Goal: Task Accomplishment & Management: Manage account settings

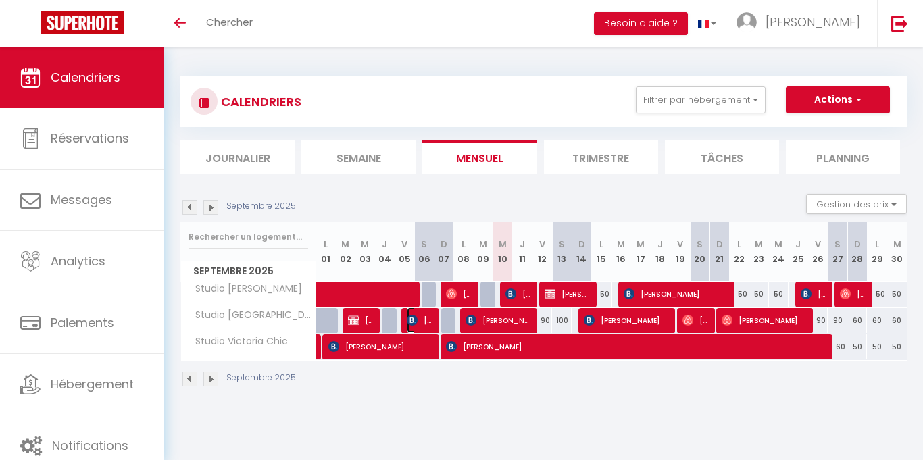
click at [415, 322] on img at bounding box center [412, 320] width 11 height 11
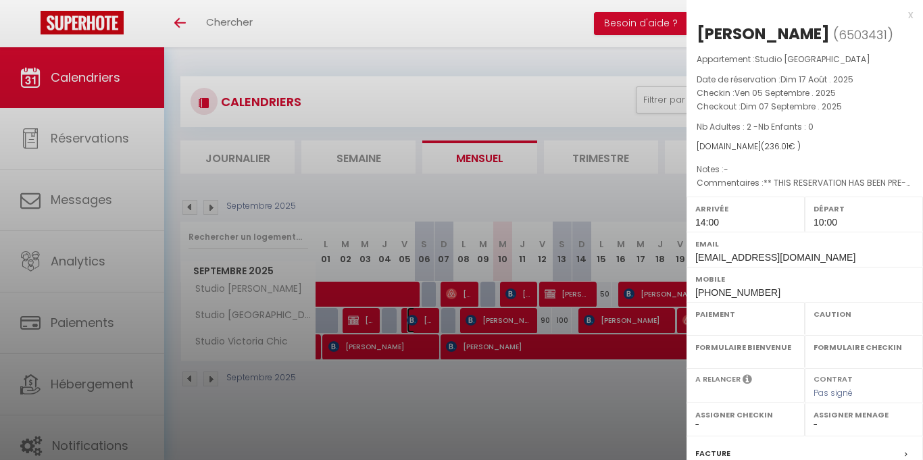
select select "OK"
select select "1"
select select "0"
select select "1"
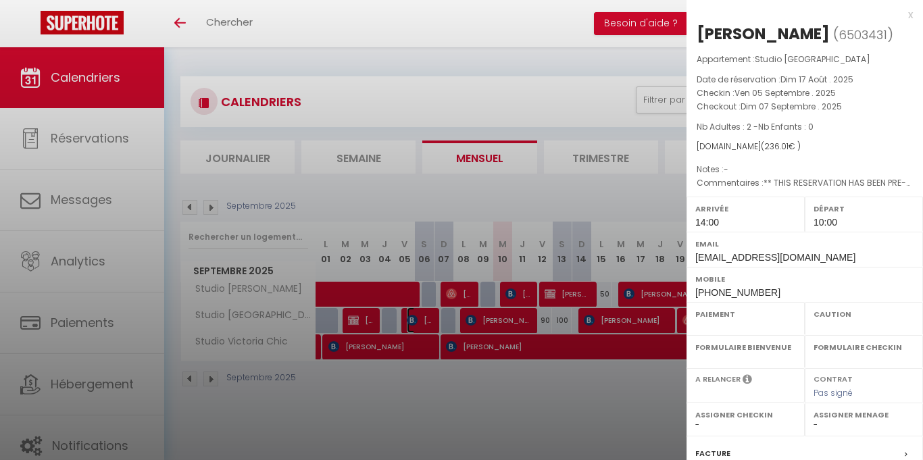
select select
click at [422, 401] on div at bounding box center [461, 230] width 923 height 460
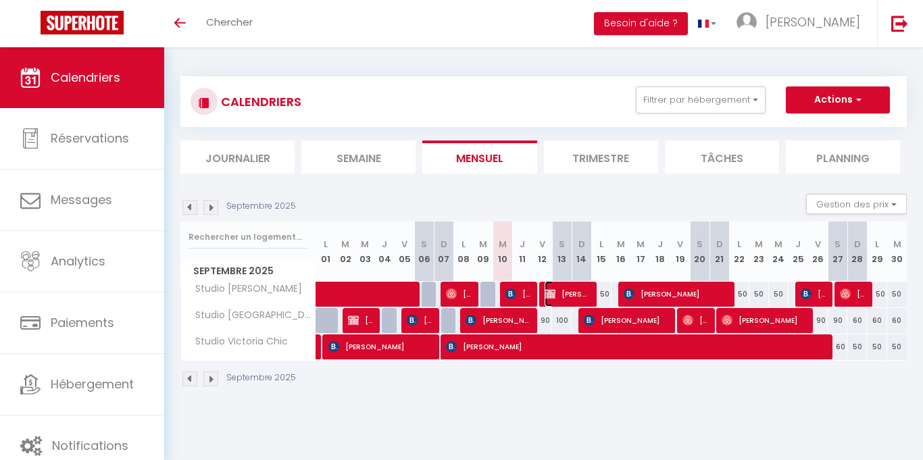
click at [556, 303] on span "[PERSON_NAME]" at bounding box center [568, 294] width 46 height 26
select select "KO"
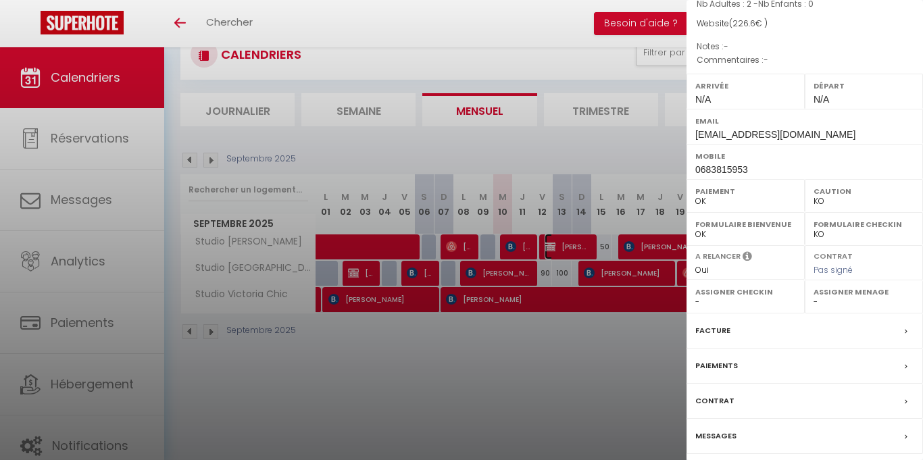
scroll to position [153, 0]
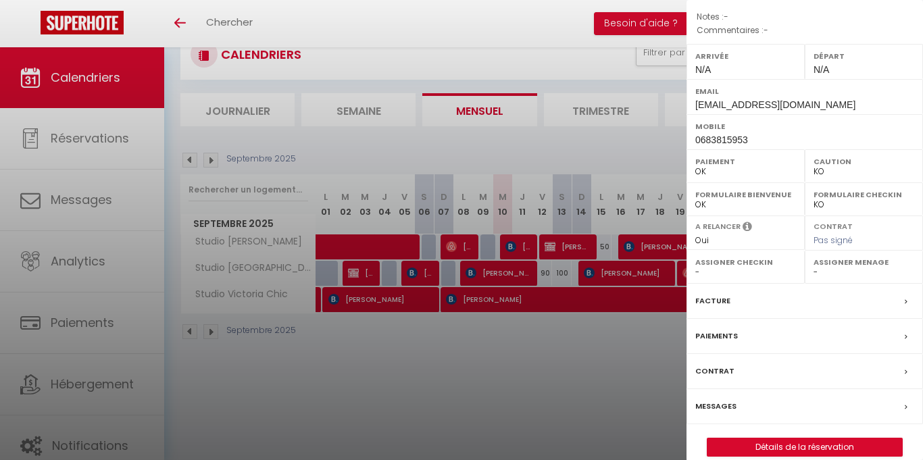
click at [547, 391] on div at bounding box center [461, 230] width 923 height 460
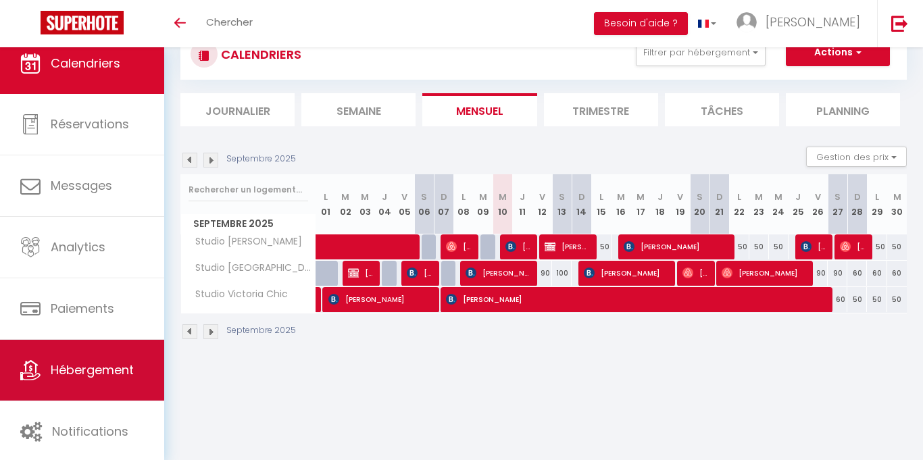
click at [121, 369] on span "Hébergement" at bounding box center [92, 369] width 83 height 17
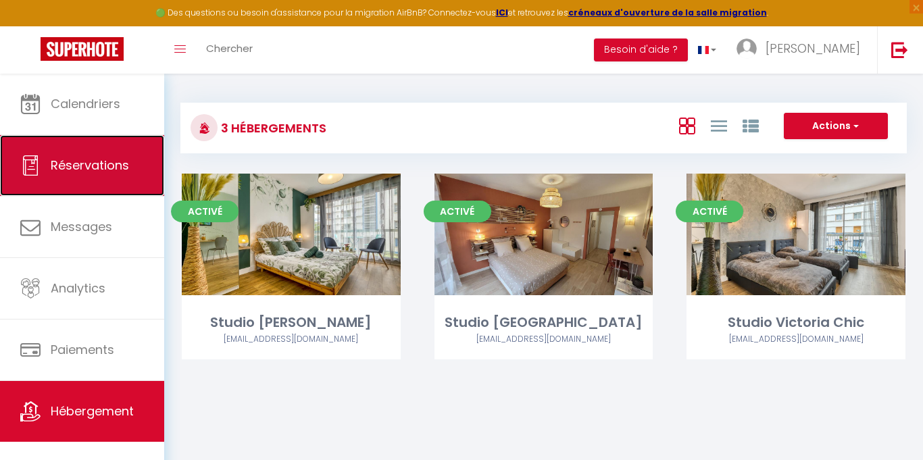
click at [104, 177] on link "Réservations" at bounding box center [82, 165] width 164 height 61
select select "not_cancelled"
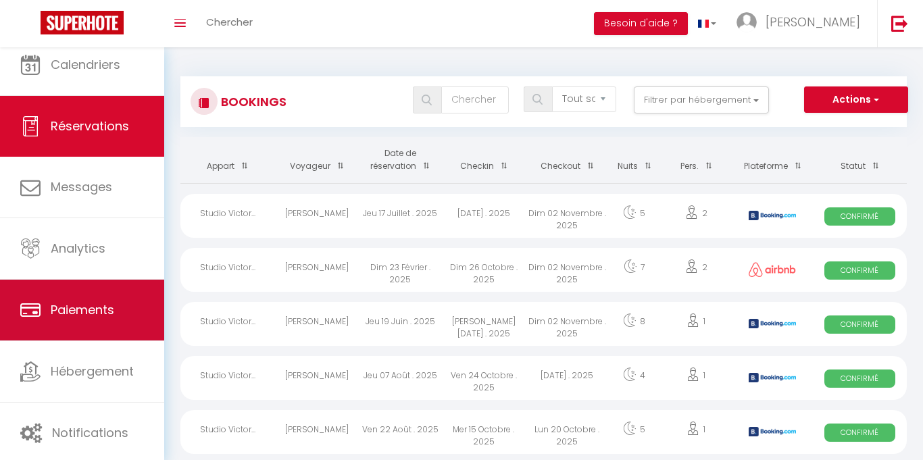
scroll to position [14, 0]
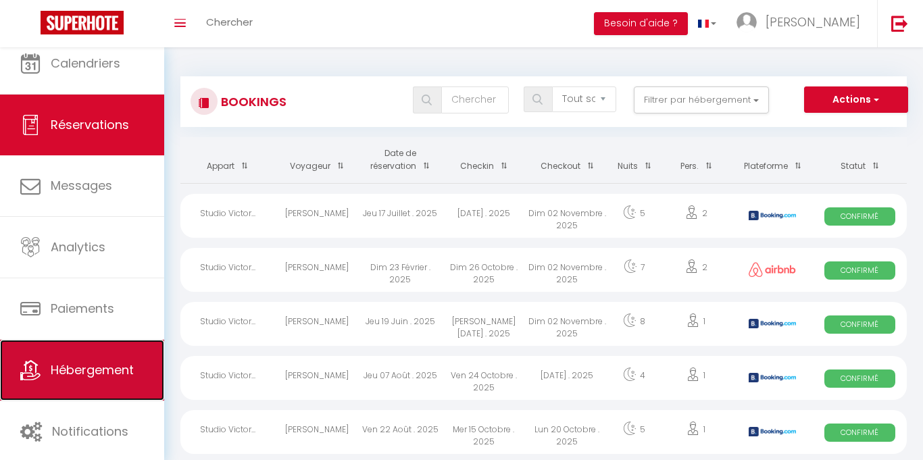
click at [86, 370] on span "Hébergement" at bounding box center [92, 369] width 83 height 17
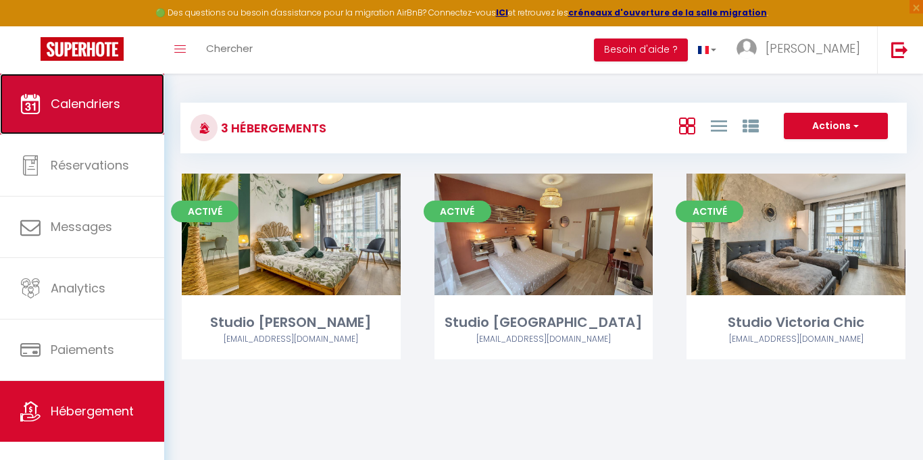
click at [103, 120] on link "Calendriers" at bounding box center [82, 104] width 164 height 61
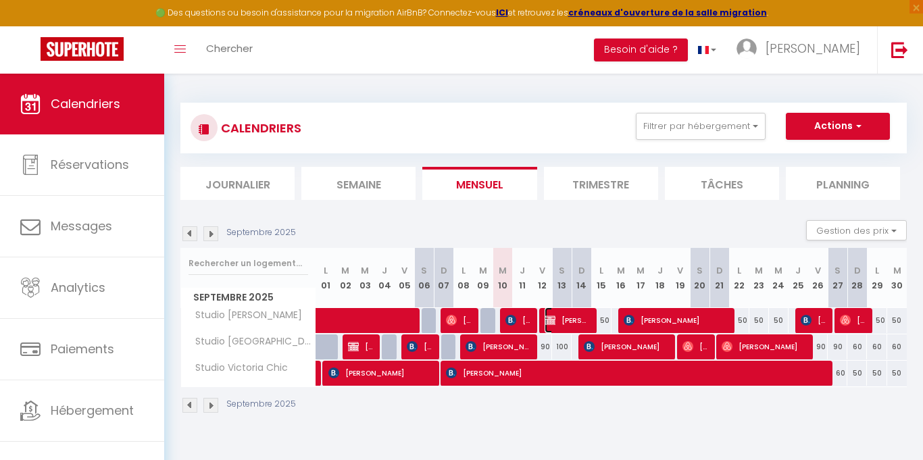
click at [559, 322] on span "[PERSON_NAME]" at bounding box center [568, 320] width 46 height 26
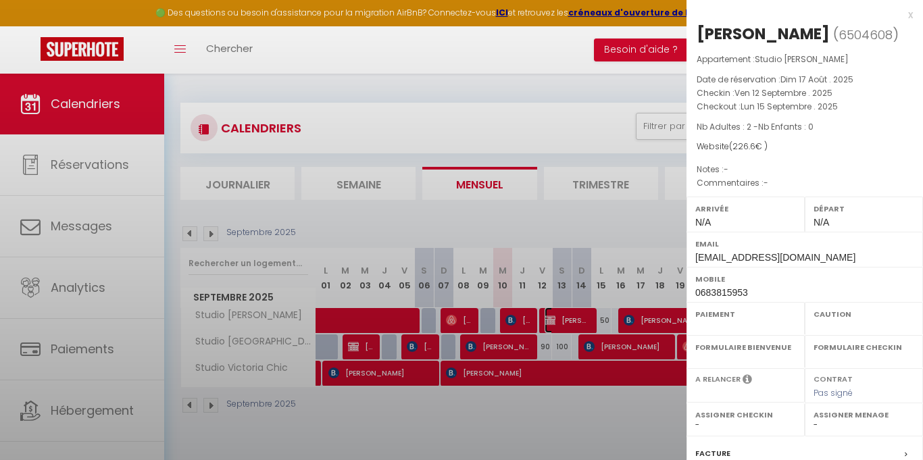
select select "OK"
select select "KO"
select select "0"
select select "1"
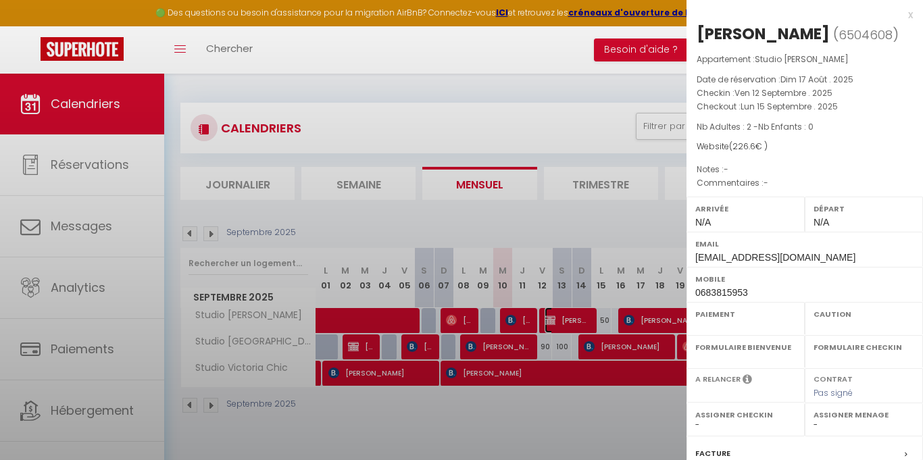
select select
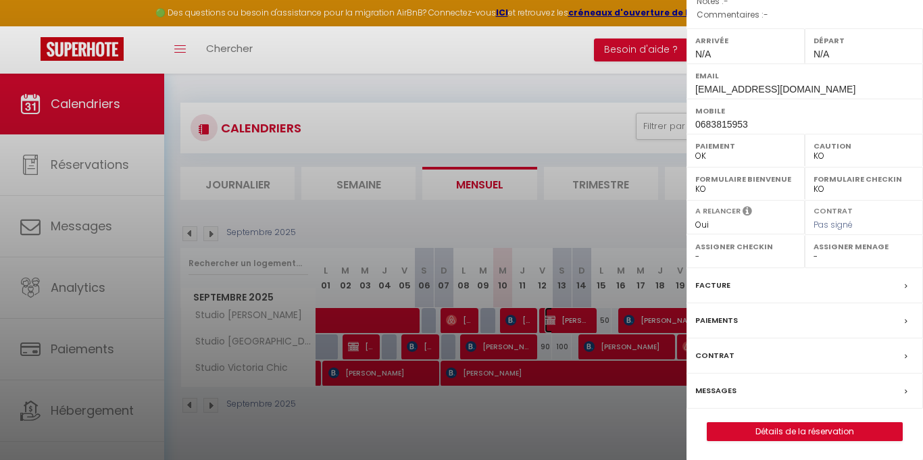
scroll to position [191, 0]
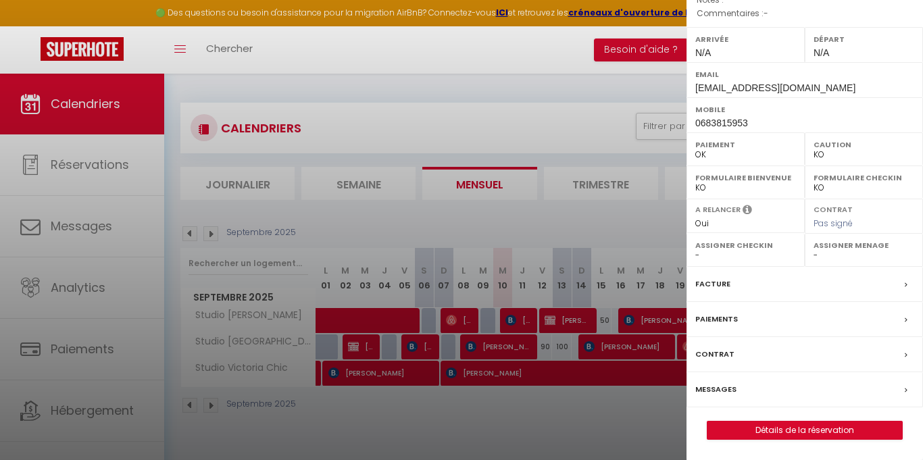
click at [791, 323] on div "Paiements" at bounding box center [804, 319] width 236 height 35
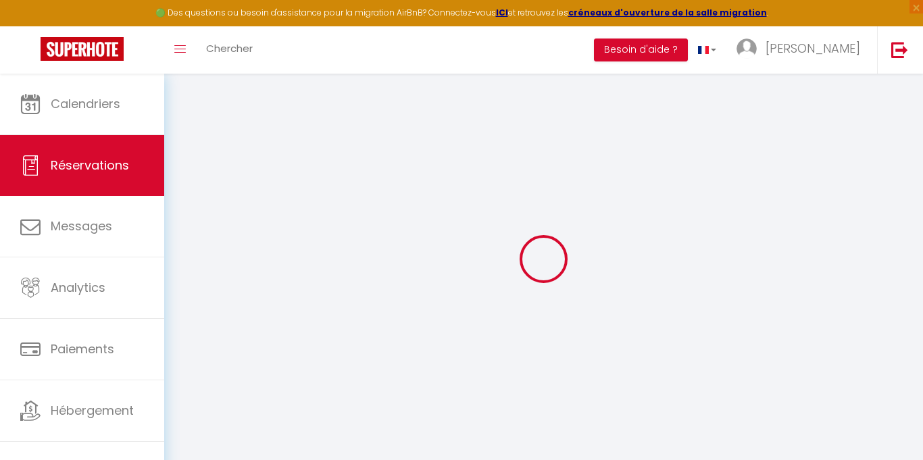
select select
checkbox input "false"
select select
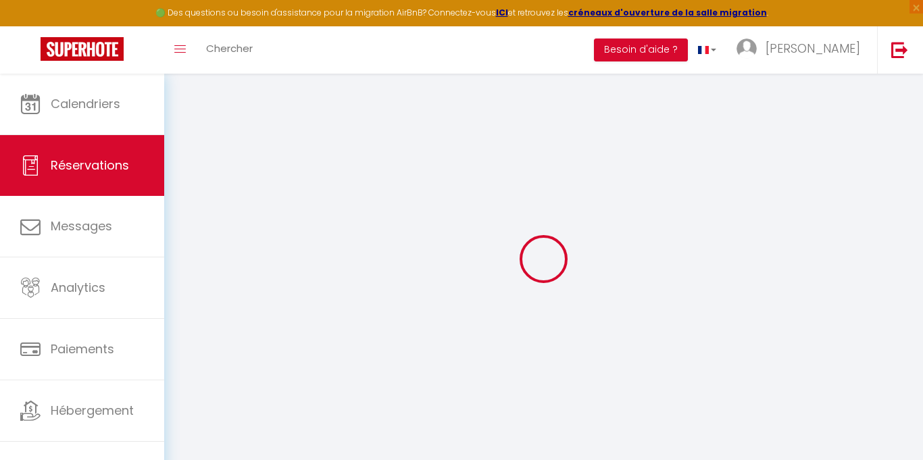
checkbox input "false"
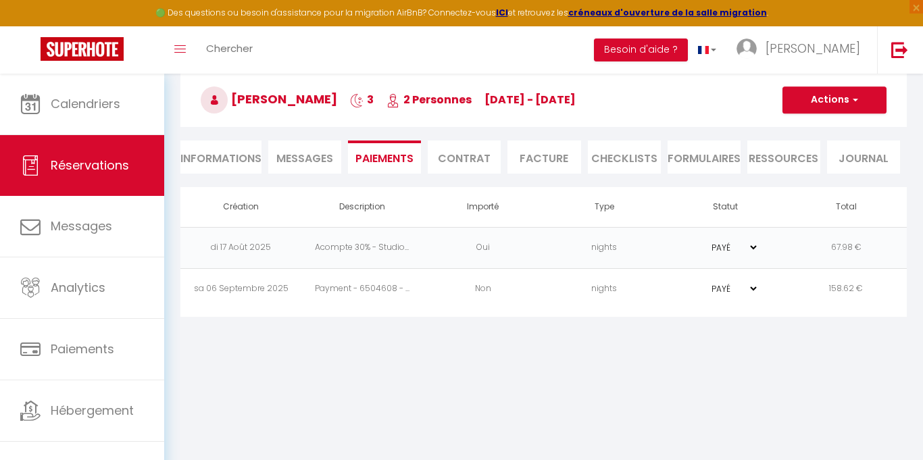
scroll to position [74, 0]
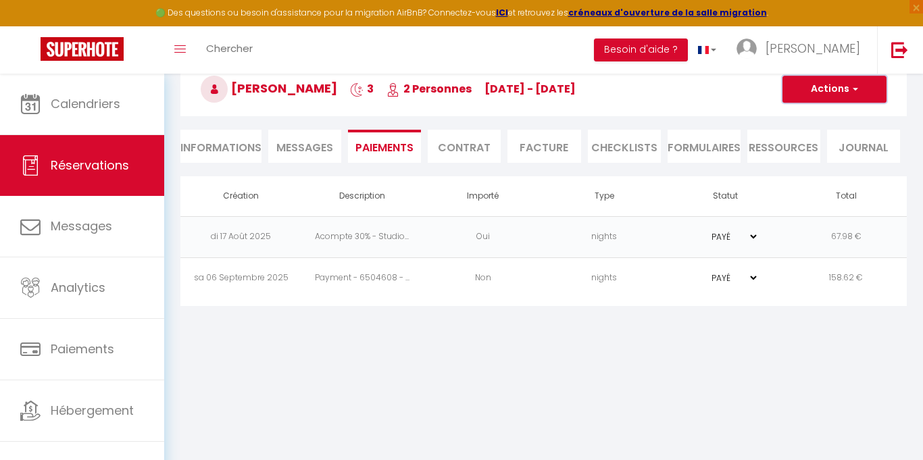
click at [835, 91] on button "Actions" at bounding box center [834, 89] width 104 height 27
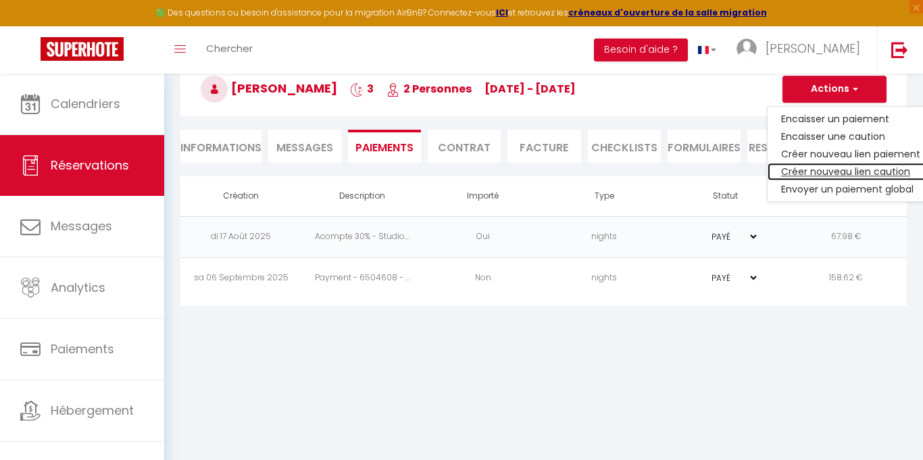
click at [803, 174] on link "Créer nouveau lien caution" at bounding box center [850, 172] width 166 height 18
select select "nights"
type input "[EMAIL_ADDRESS][DOMAIN_NAME]"
select select "7750"
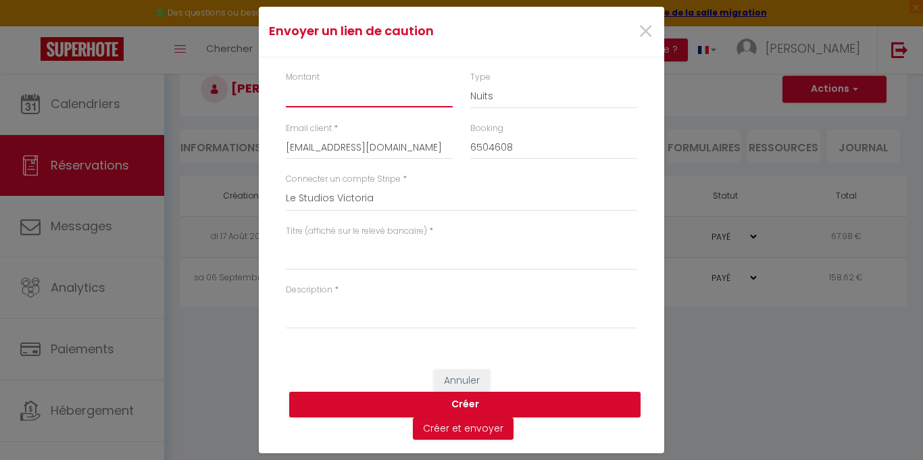
click at [372, 100] on input "Montant" at bounding box center [369, 95] width 167 height 24
type input "300"
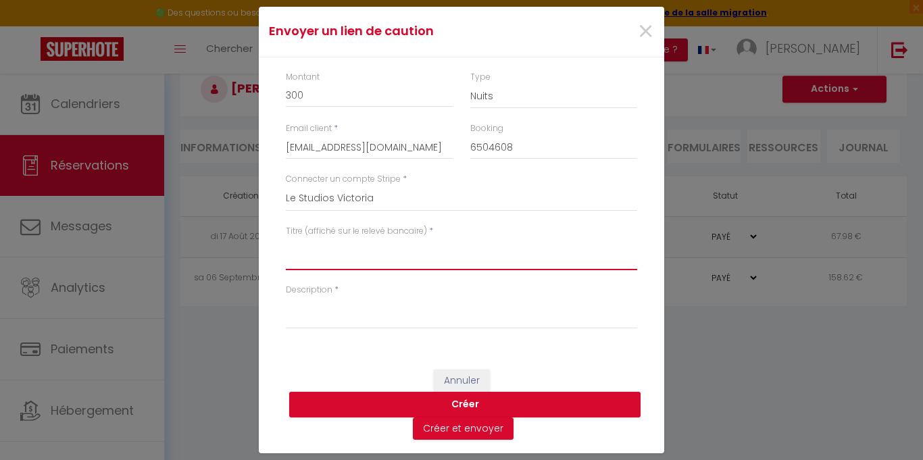
click at [347, 260] on textarea "Titre (affiché sur le relevé bancaire)" at bounding box center [461, 254] width 351 height 32
type textarea "Caution [PERSON_NAME]"
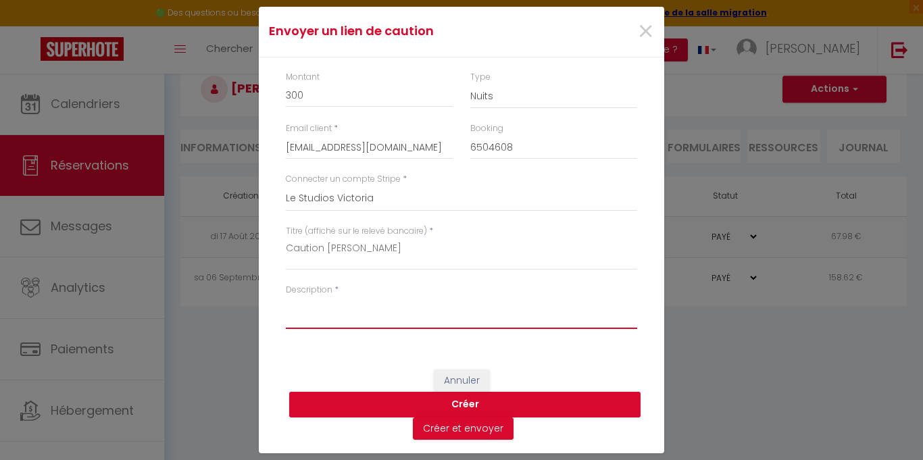
click at [332, 316] on textarea "Description" at bounding box center [461, 313] width 351 height 32
type textarea "C"
type textarea "Caution [PERSON_NAME]"
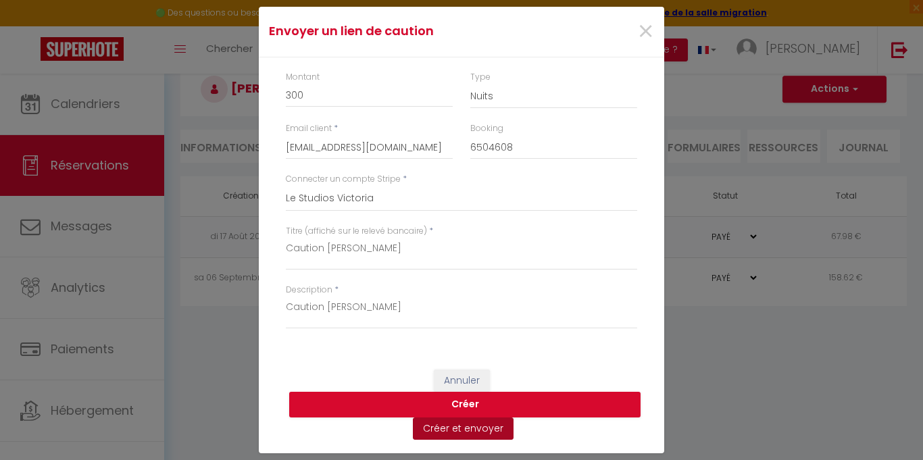
click at [488, 430] on button "Créer et envoyer" at bounding box center [463, 429] width 101 height 23
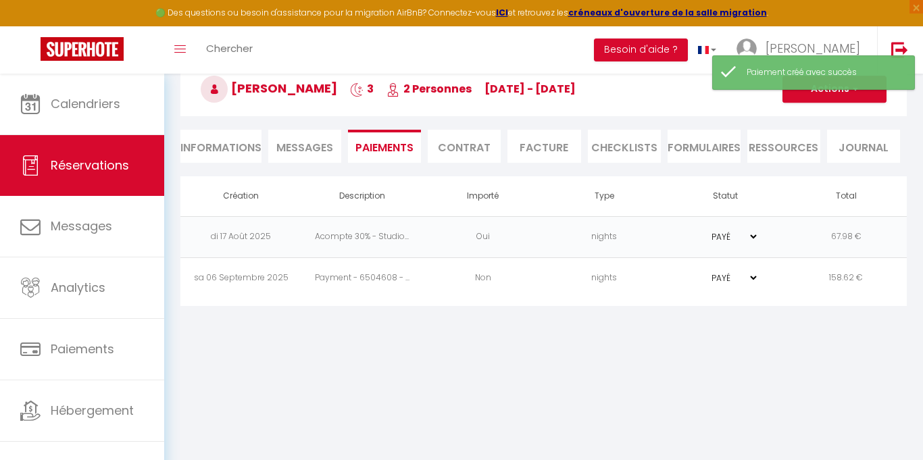
select select "fr"
type input "[EMAIL_ADDRESS][DOMAIN_NAME]"
type input "Demande de dépôt"
type textarea "Bonjour, Nous vous invitons à cliquer sur le lien ci-dessous pour effectuer le …"
select select "0"
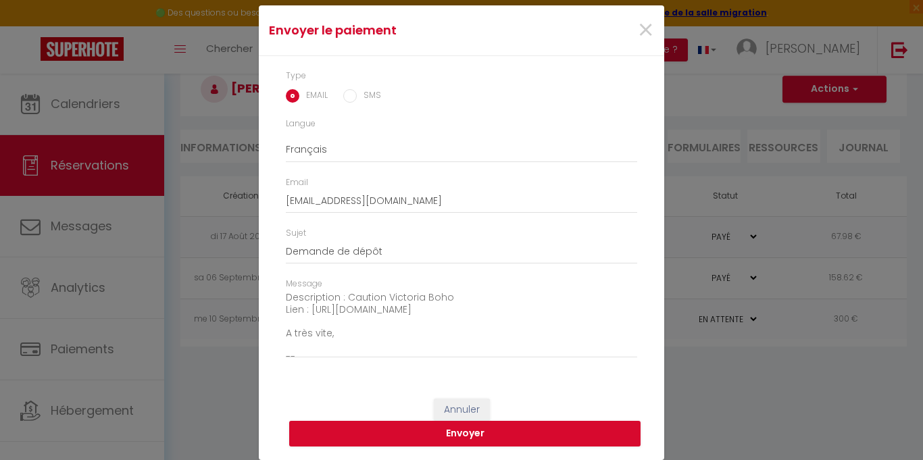
scroll to position [61, 0]
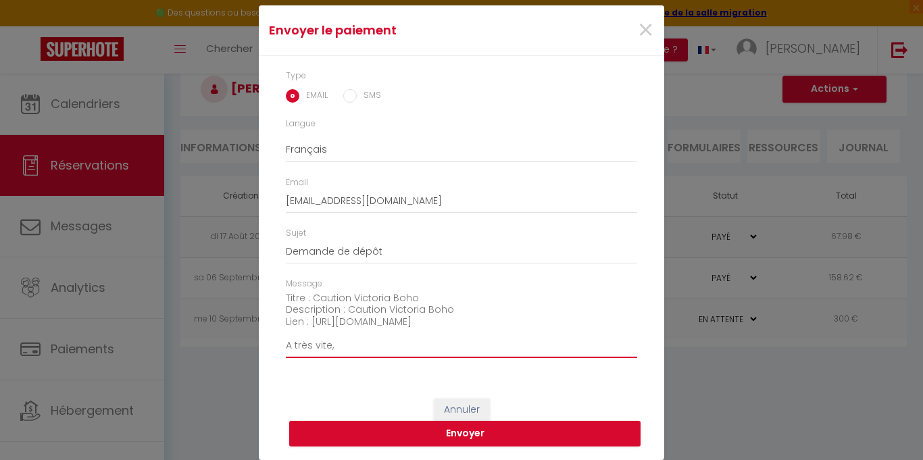
click at [356, 324] on textarea "Bonjour, Nous vous invitons à cliquer sur le lien ci-dessous pour effectuer le …" at bounding box center [461, 324] width 351 height 68
click at [332, 328] on textarea "Bonjour, Nous vous invitons à cliquer sur le lien ci-dessous pour effectuer le …" at bounding box center [461, 324] width 351 height 68
click at [332, 333] on textarea "Bonjour, Nous vous invitons à cliquer sur le lien ci-dessous pour effectuer le …" at bounding box center [461, 324] width 351 height 68
type textarea "Bonjour, Nous vous invitons à cliquer sur le lien ci-dessous pour effectuer le …"
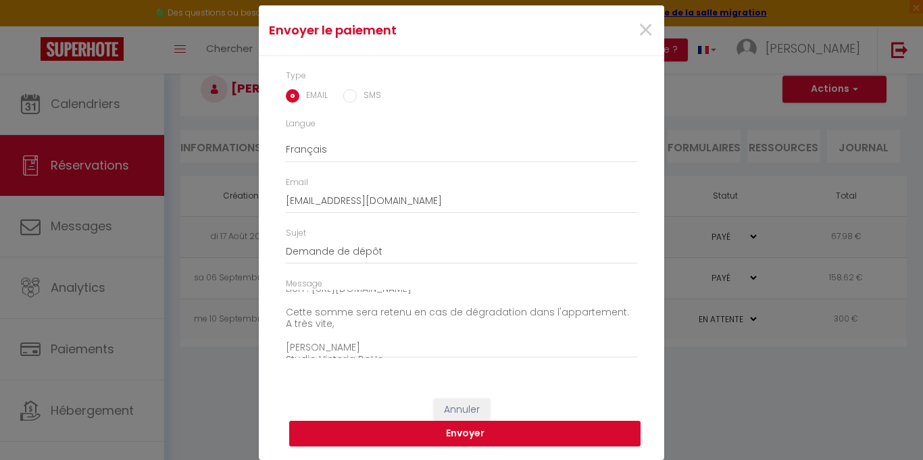
click at [528, 429] on button "Envoyer" at bounding box center [464, 434] width 351 height 26
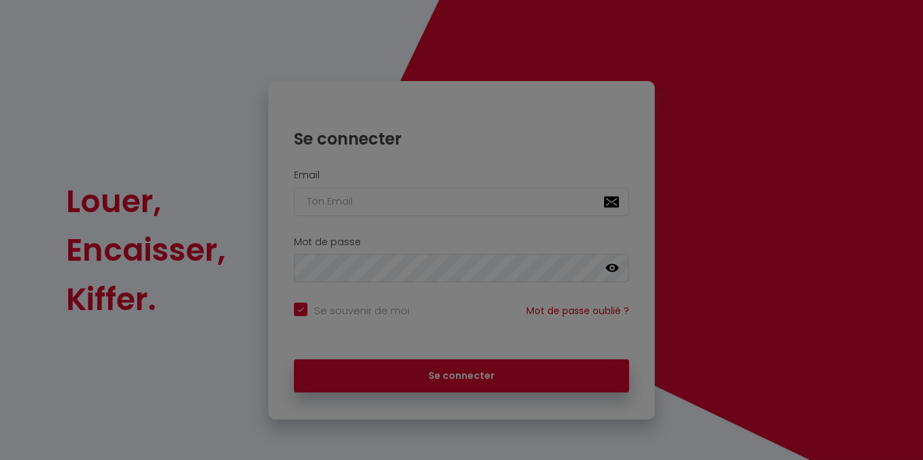
checkbox input "true"
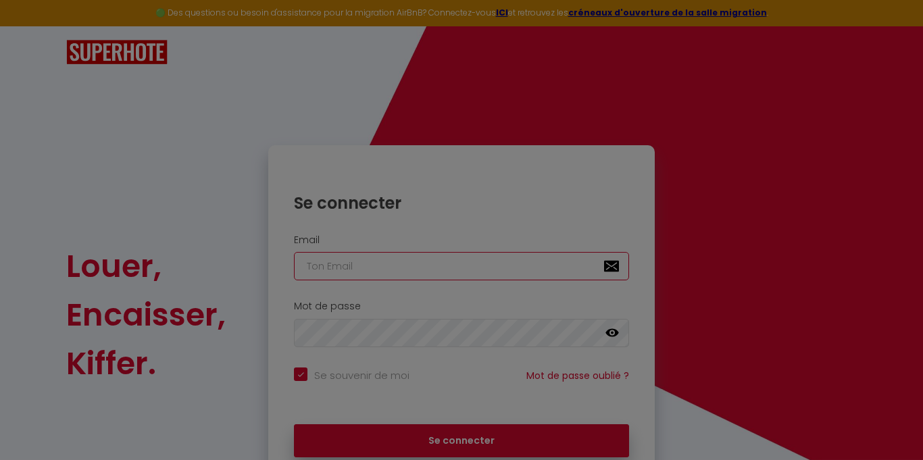
type input "[EMAIL_ADDRESS][DOMAIN_NAME]"
checkbox input "true"
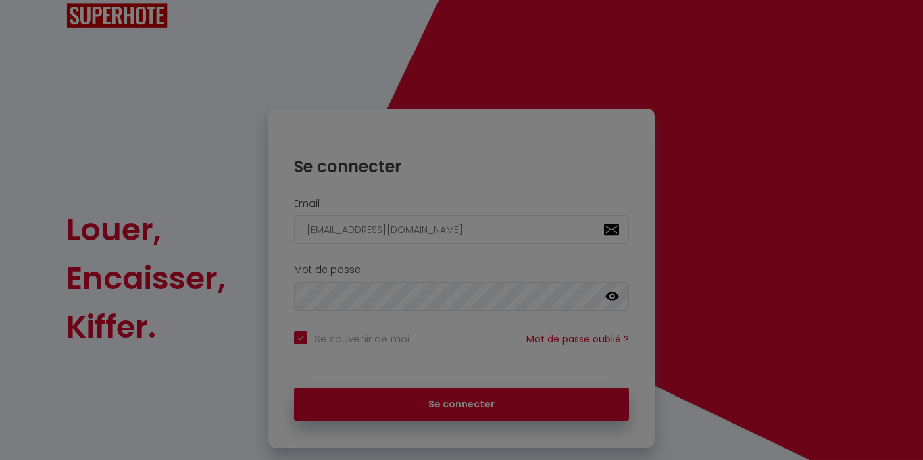
scroll to position [65, 0]
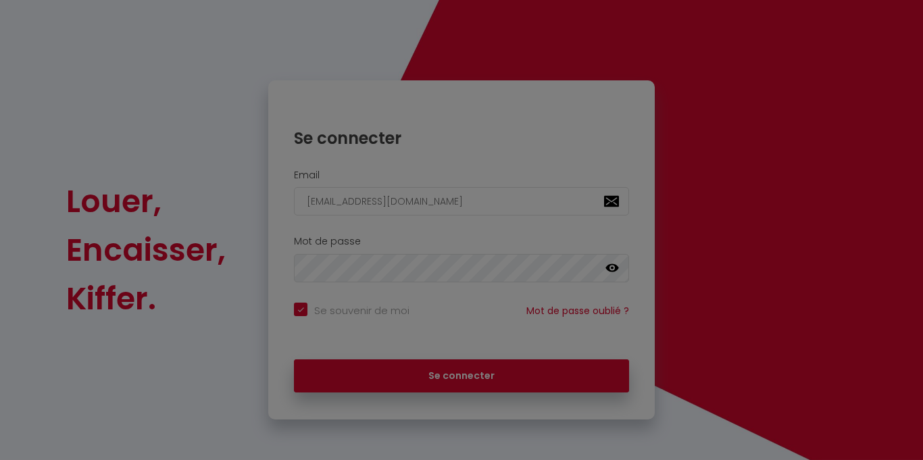
click at [515, 385] on div at bounding box center [461, 230] width 923 height 460
click at [426, 391] on div at bounding box center [461, 230] width 923 height 460
click at [424, 389] on div at bounding box center [461, 230] width 923 height 460
click at [423, 388] on div at bounding box center [461, 230] width 923 height 460
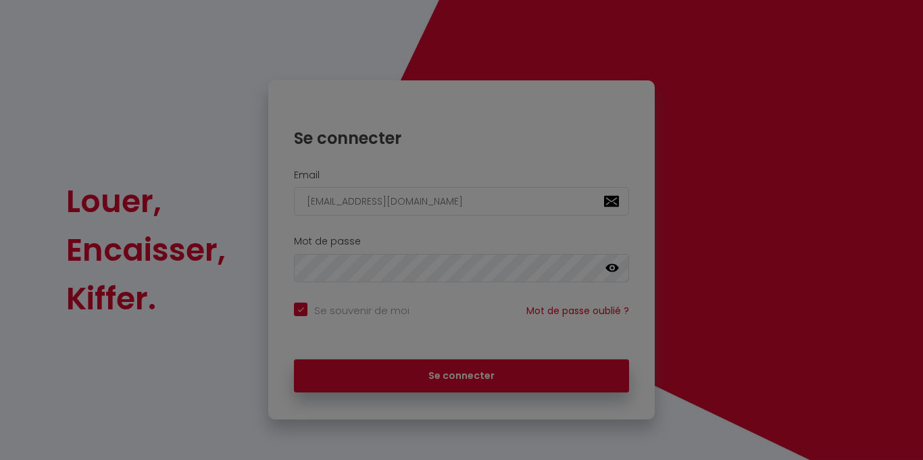
click at [422, 387] on div at bounding box center [461, 230] width 923 height 460
click at [497, 369] on div at bounding box center [461, 230] width 923 height 460
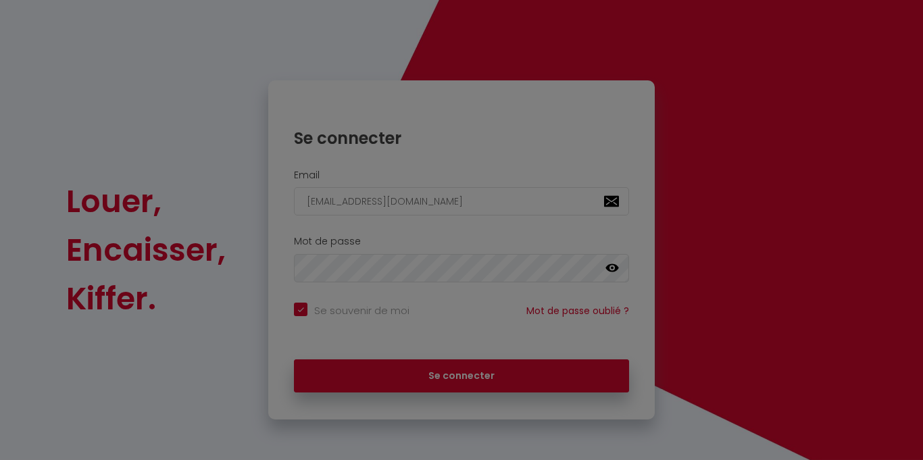
click at [497, 369] on div at bounding box center [461, 230] width 923 height 460
click at [516, 386] on div at bounding box center [461, 230] width 923 height 460
drag, startPoint x: 515, startPoint y: 386, endPoint x: 503, endPoint y: 385, distance: 12.2
click at [515, 387] on div at bounding box center [461, 230] width 923 height 460
click at [497, 386] on div at bounding box center [461, 230] width 923 height 460
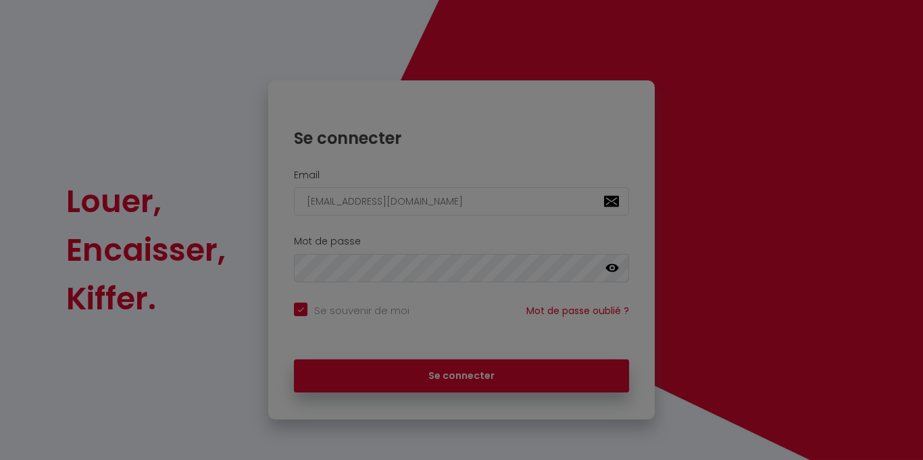
click at [489, 391] on div at bounding box center [461, 230] width 923 height 460
drag, startPoint x: 491, startPoint y: 391, endPoint x: 484, endPoint y: 391, distance: 7.4
click at [490, 391] on div at bounding box center [461, 230] width 923 height 460
click at [488, 391] on div at bounding box center [461, 230] width 923 height 460
click at [491, 394] on div at bounding box center [461, 230] width 923 height 460
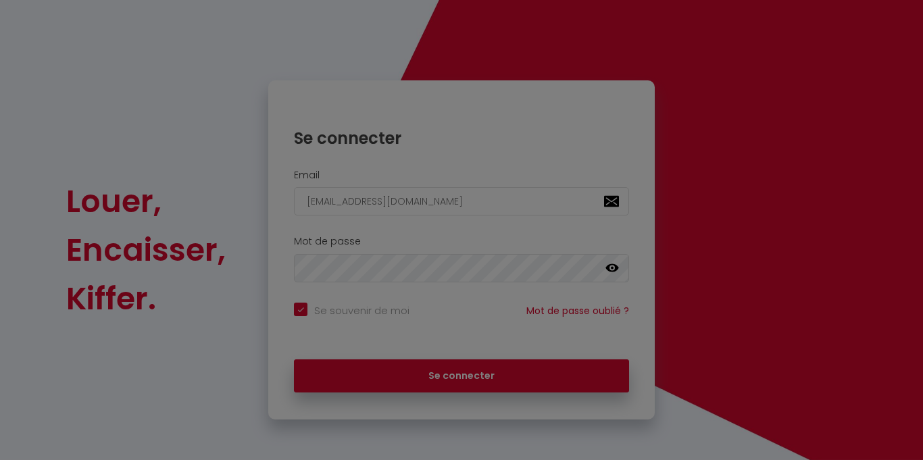
click at [437, 382] on div at bounding box center [461, 230] width 923 height 460
click at [438, 382] on div at bounding box center [461, 230] width 923 height 460
drag, startPoint x: 438, startPoint y: 382, endPoint x: 430, endPoint y: 378, distance: 8.8
click at [438, 381] on div at bounding box center [461, 230] width 923 height 460
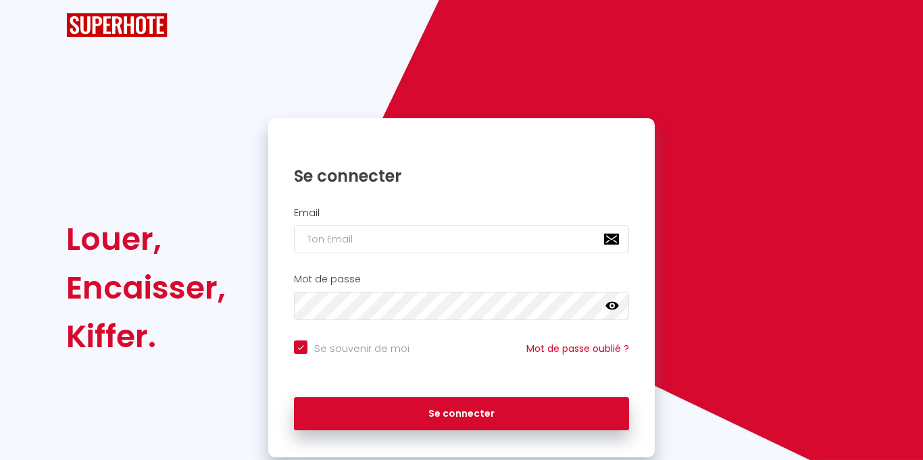
scroll to position [65, 0]
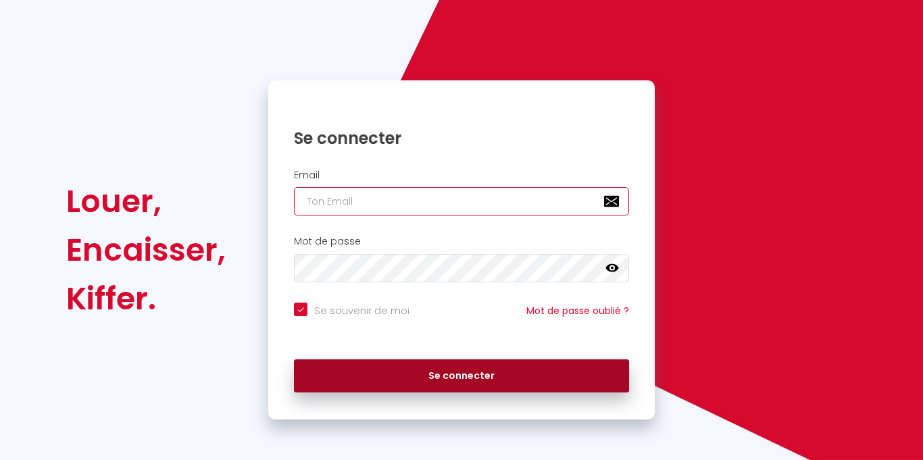
type input "[EMAIL_ADDRESS][DOMAIN_NAME]"
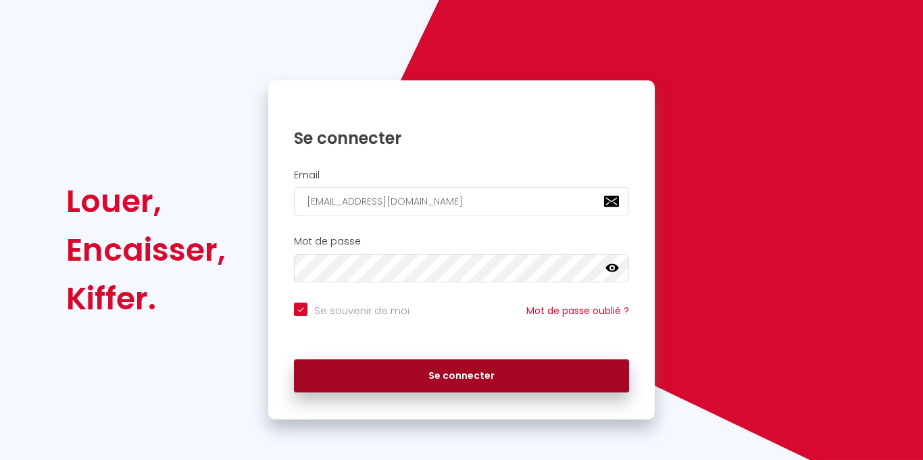
click at [501, 382] on button "Se connecter" at bounding box center [461, 376] width 335 height 34
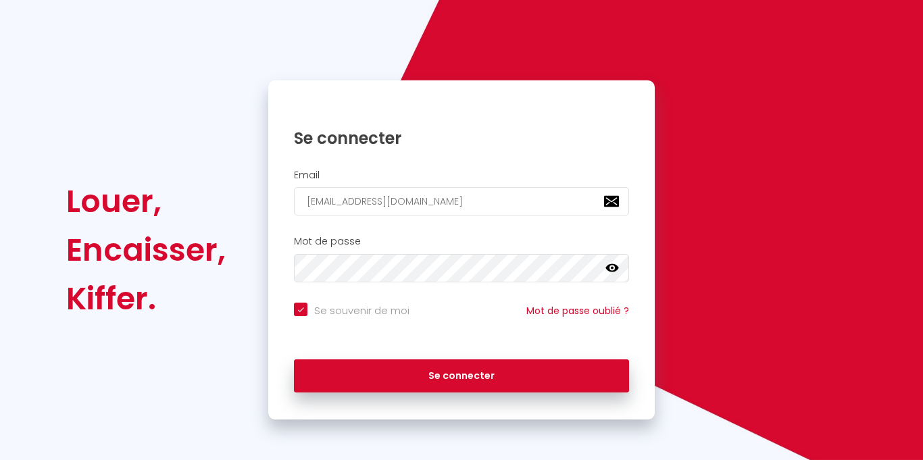
checkbox input "true"
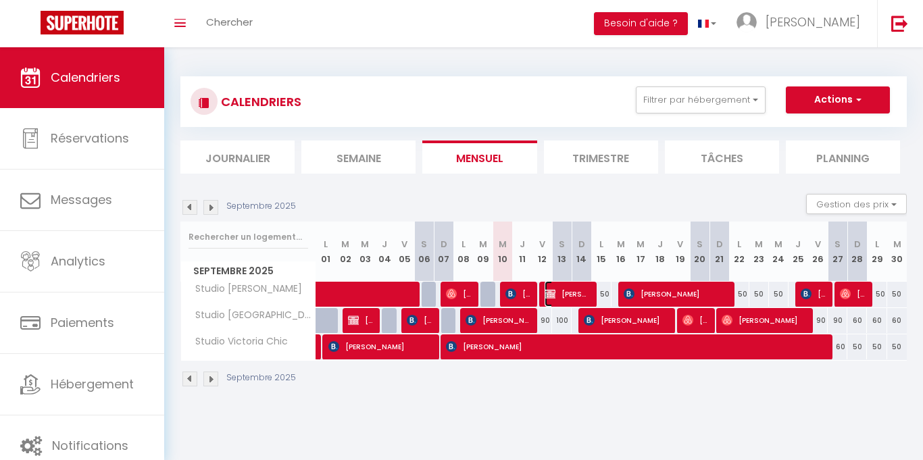
click at [561, 301] on span "[PERSON_NAME]" at bounding box center [568, 294] width 46 height 26
select select "OK"
select select "KO"
select select "0"
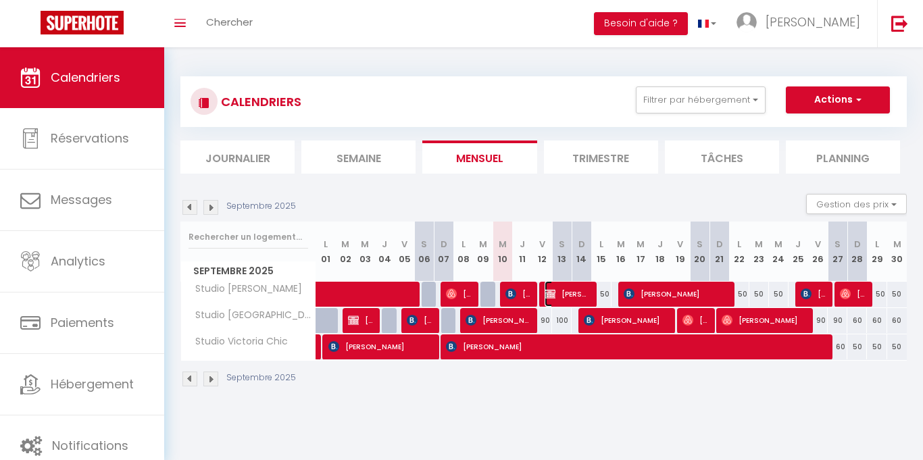
select select "1"
select select
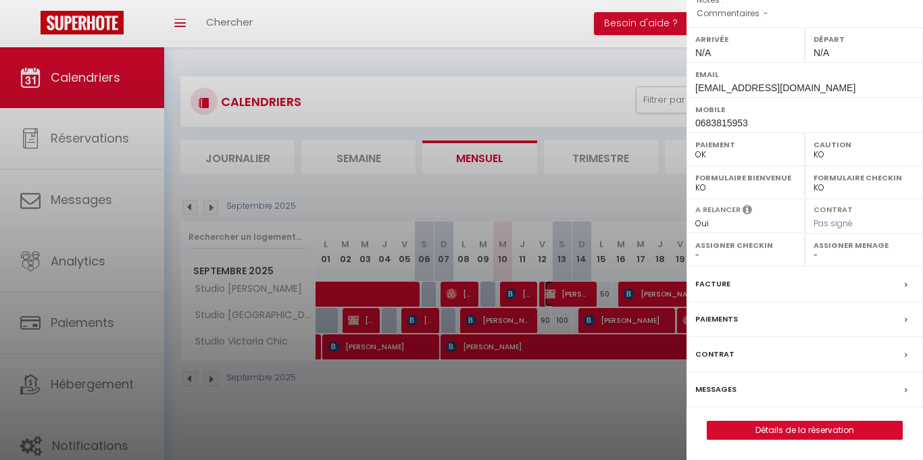
scroll to position [191, 0]
click at [754, 322] on div "Paiements" at bounding box center [804, 319] width 236 height 35
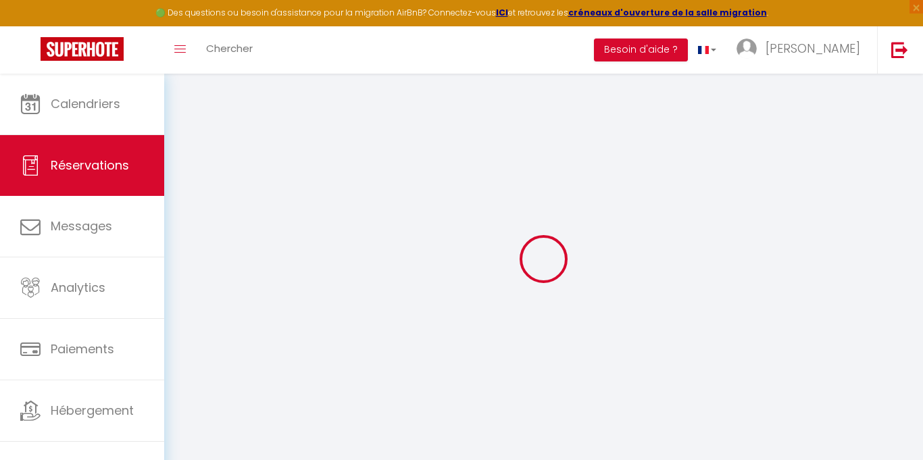
select select
checkbox input "false"
select select
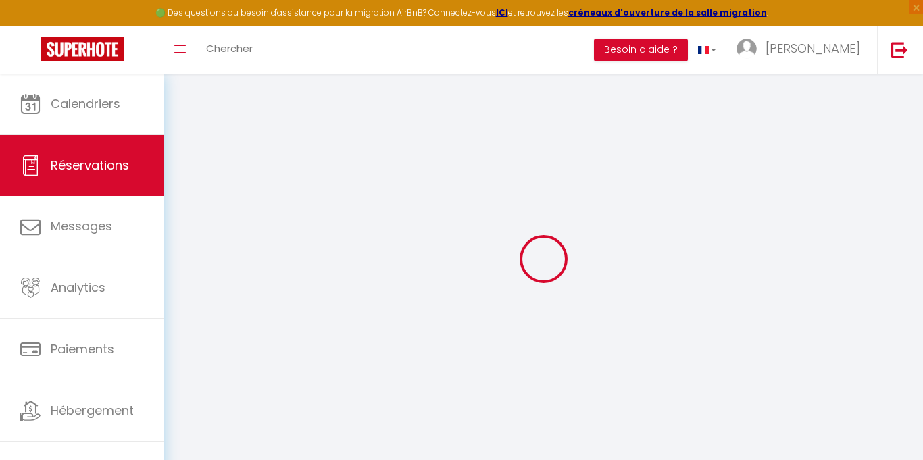
checkbox input "false"
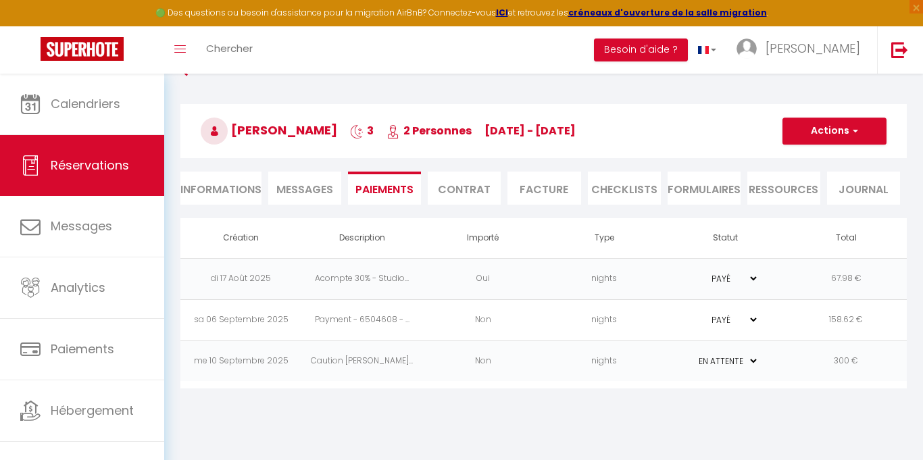
scroll to position [35, 0]
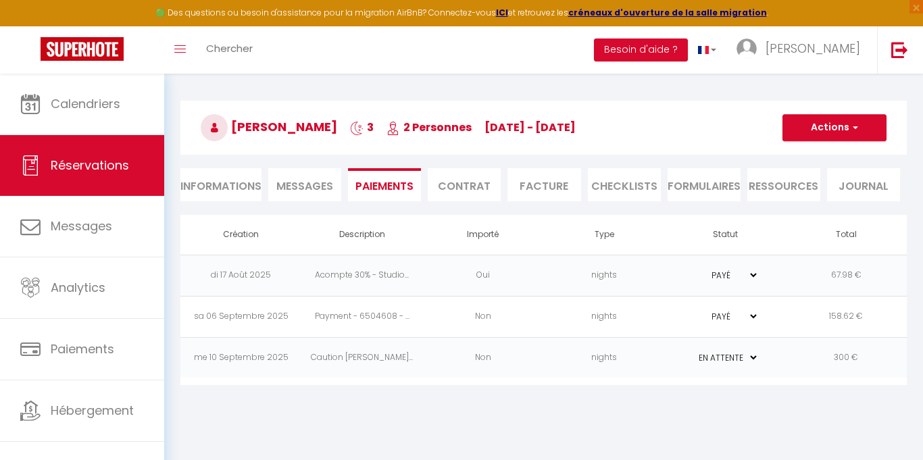
click at [572, 376] on td "nights" at bounding box center [603, 357] width 121 height 41
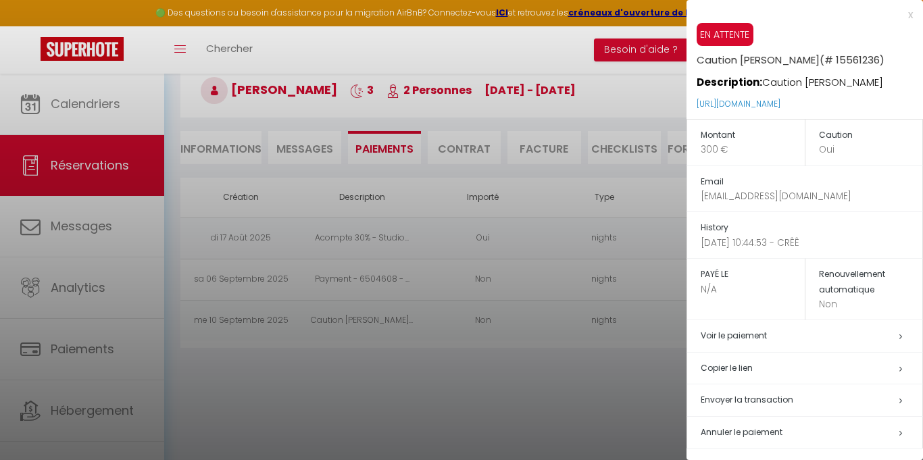
scroll to position [74, 0]
click at [482, 409] on div at bounding box center [461, 230] width 923 height 460
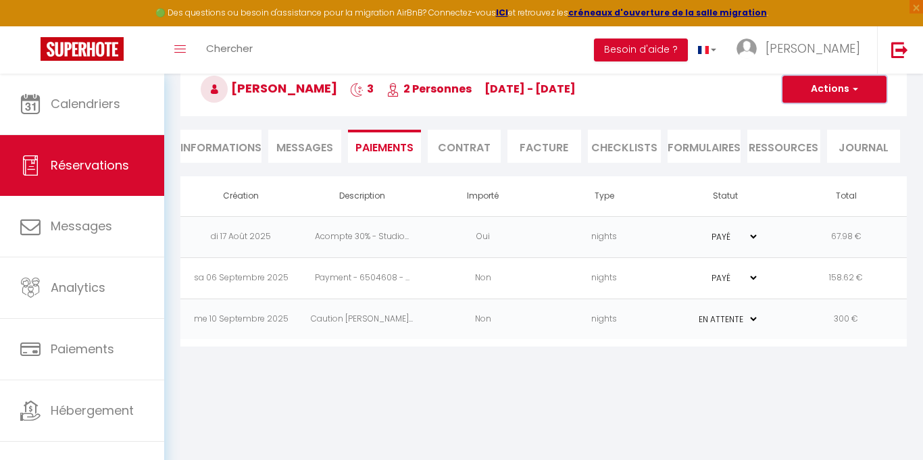
click at [808, 95] on button "Actions" at bounding box center [834, 89] width 104 height 27
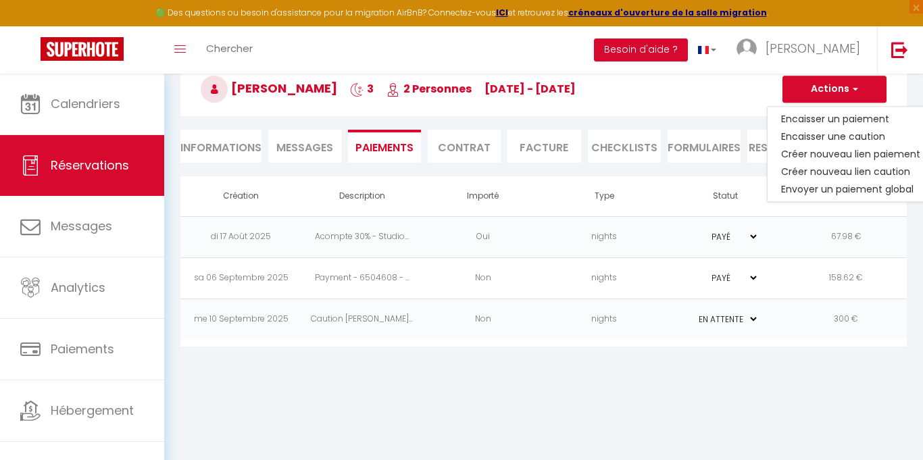
click at [724, 422] on body "🟢 Des questions ou besoin d'assistance pour la migration AirBnB? Connectez-vous…" at bounding box center [461, 230] width 923 height 460
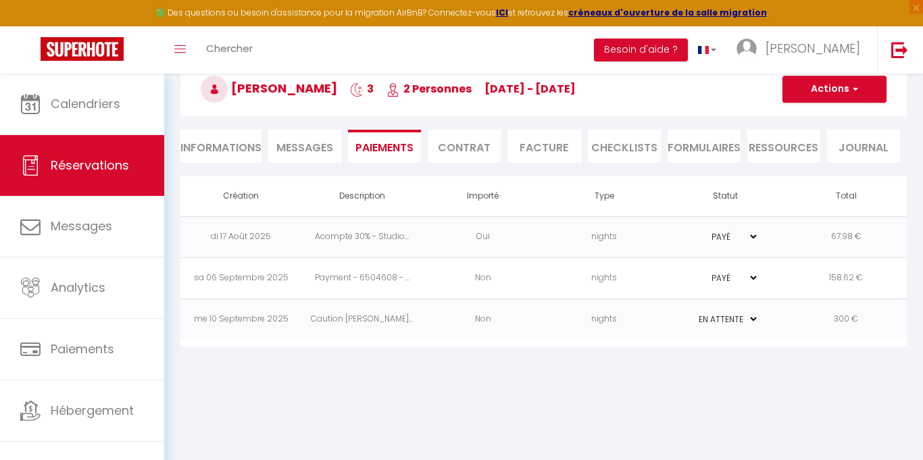
click at [299, 151] on span "Messages" at bounding box center [304, 148] width 57 height 16
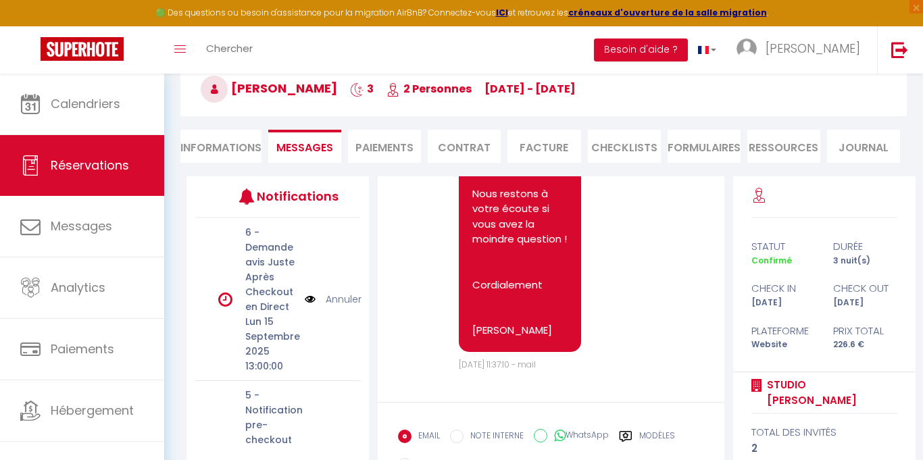
scroll to position [2448, 0]
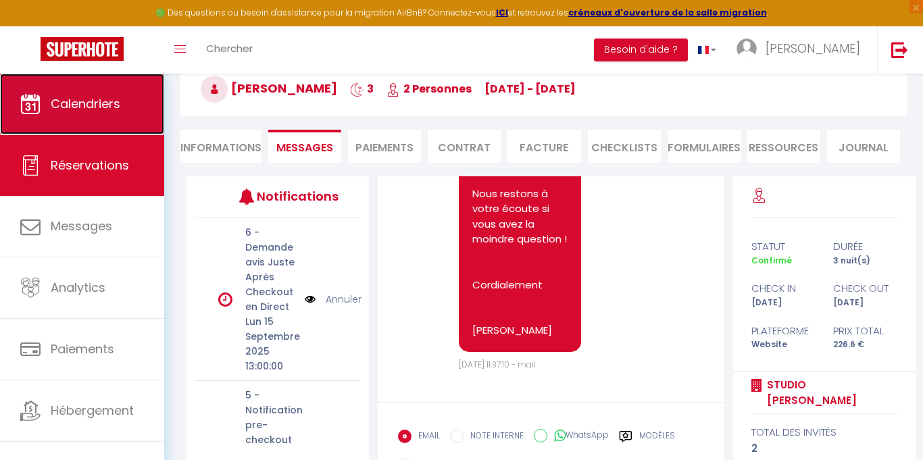
click at [108, 103] on span "Calendriers" at bounding box center [86, 103] width 70 height 17
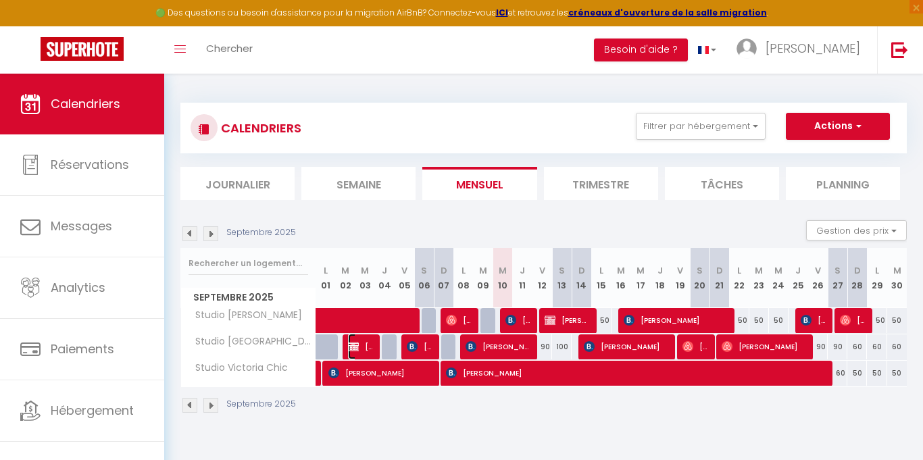
click at [371, 347] on span "[PERSON_NAME]" at bounding box center [361, 347] width 26 height 26
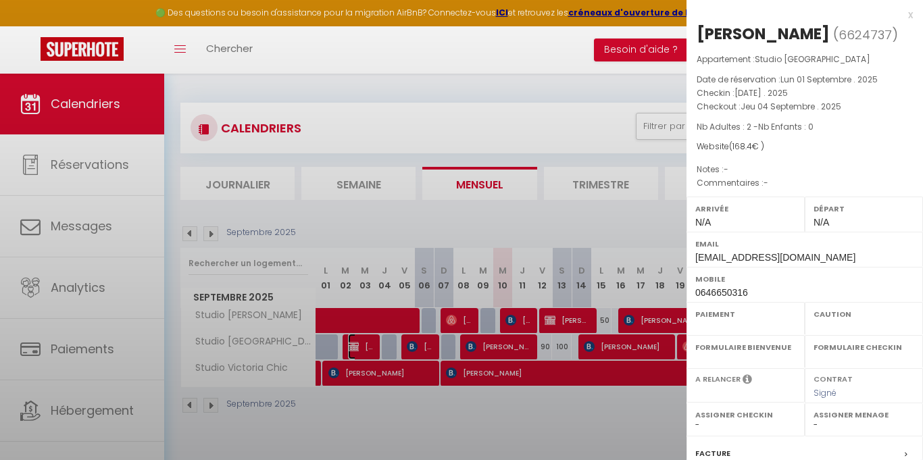
select select "OK"
select select "0"
select select "1"
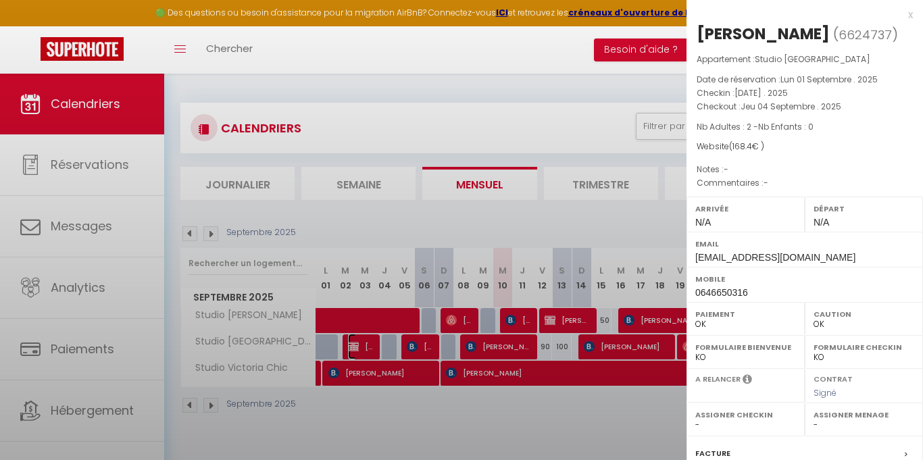
select select
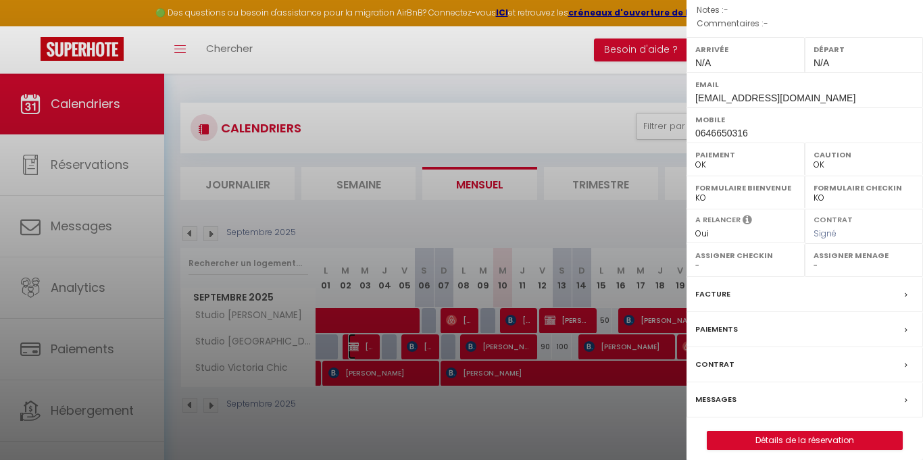
scroll to position [160, 0]
click at [745, 399] on div "Messages" at bounding box center [804, 399] width 236 height 35
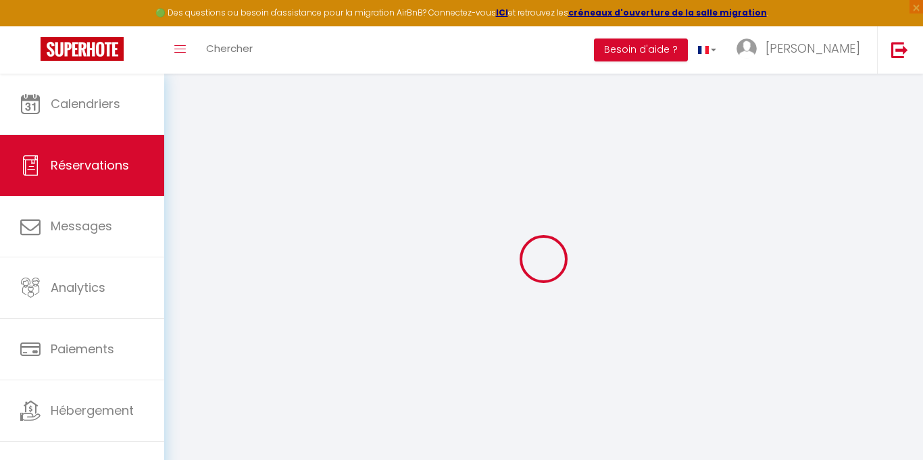
select select
checkbox input "false"
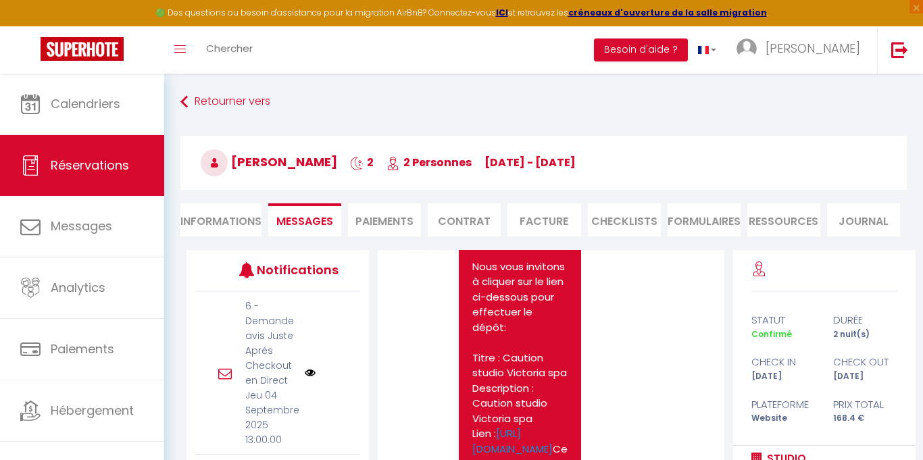
scroll to position [1947, 0]
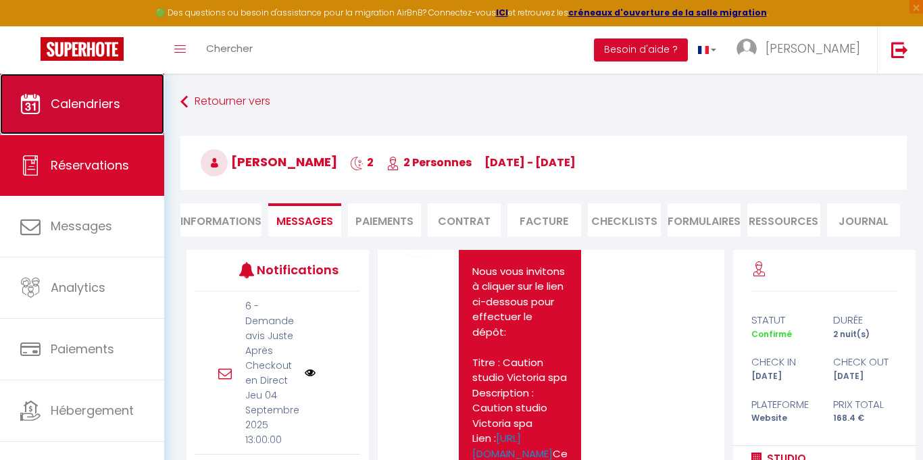
click at [76, 101] on span "Calendriers" at bounding box center [86, 103] width 70 height 17
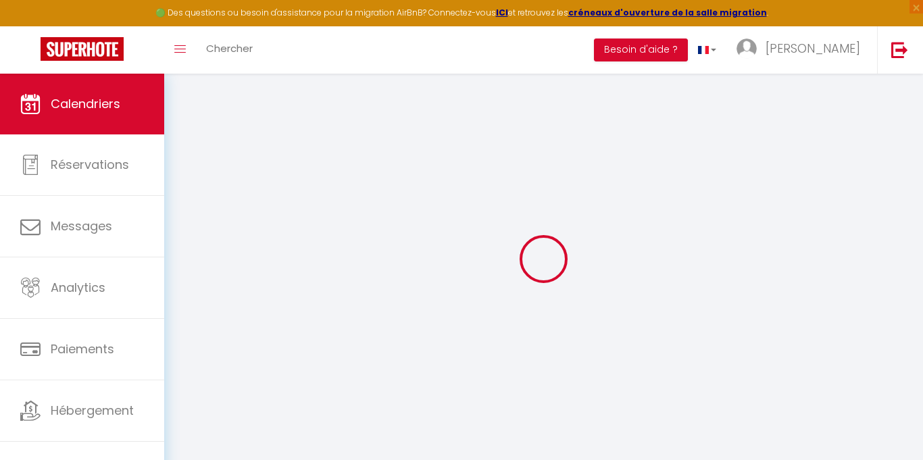
select select
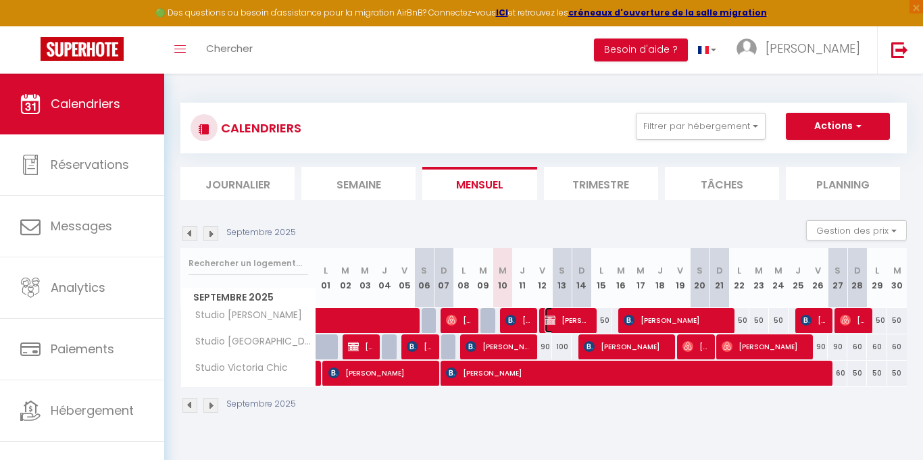
click at [574, 327] on span "[PERSON_NAME]" at bounding box center [568, 320] width 46 height 26
select select "OK"
select select "KO"
select select "0"
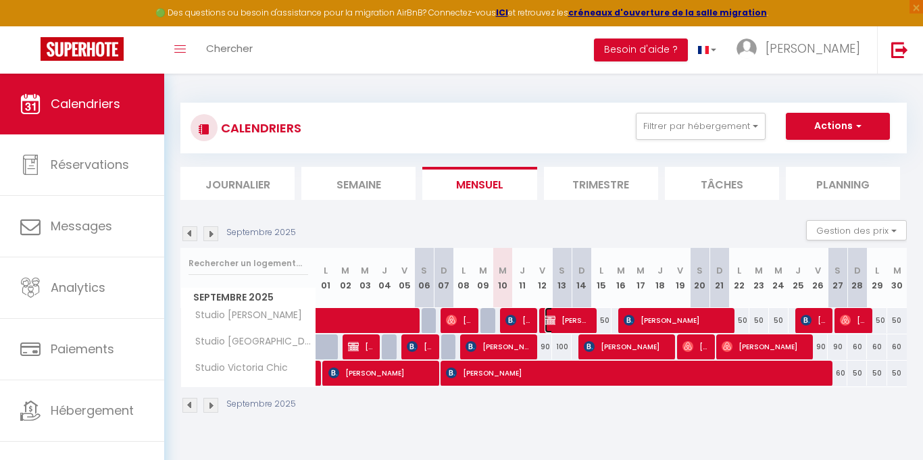
select select "1"
select select
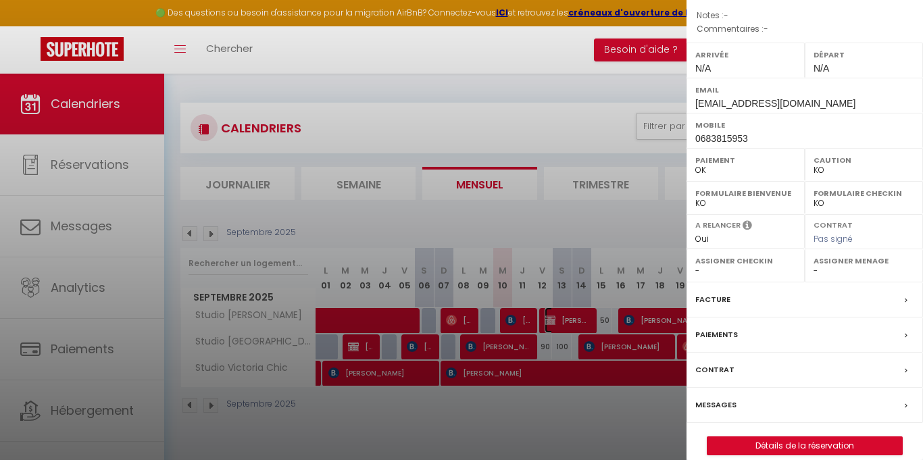
scroll to position [191, 0]
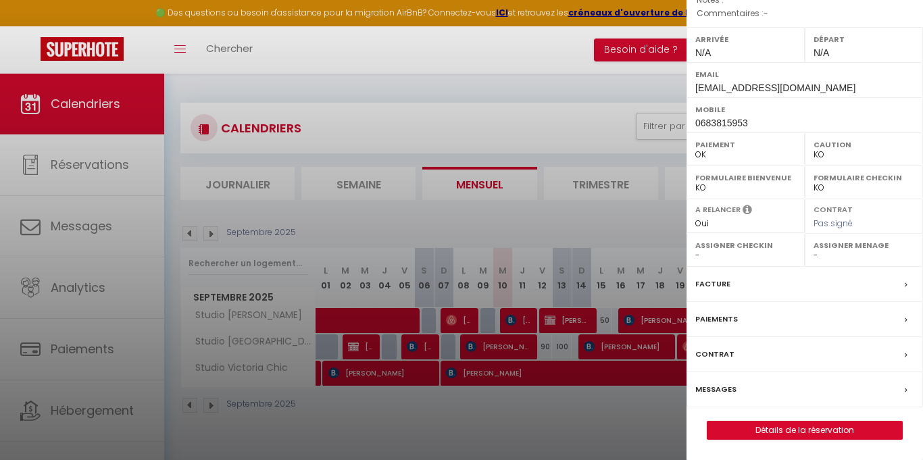
click at [711, 316] on label "Paiements" at bounding box center [716, 319] width 43 height 14
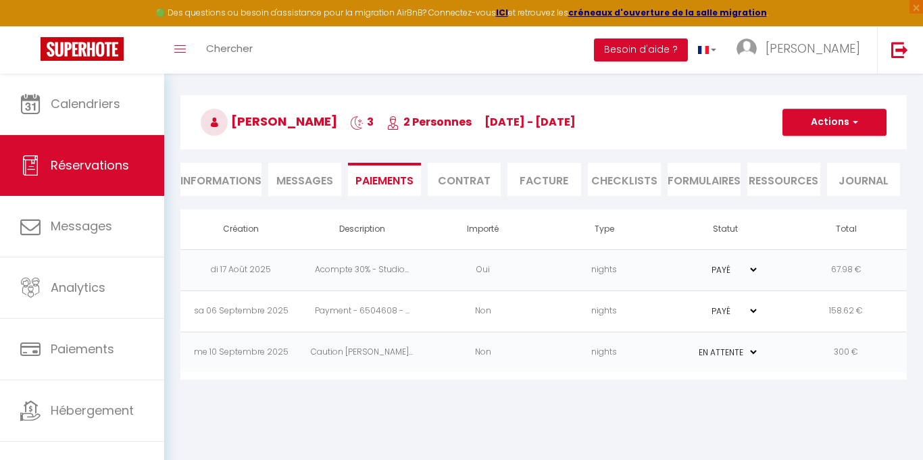
scroll to position [45, 0]
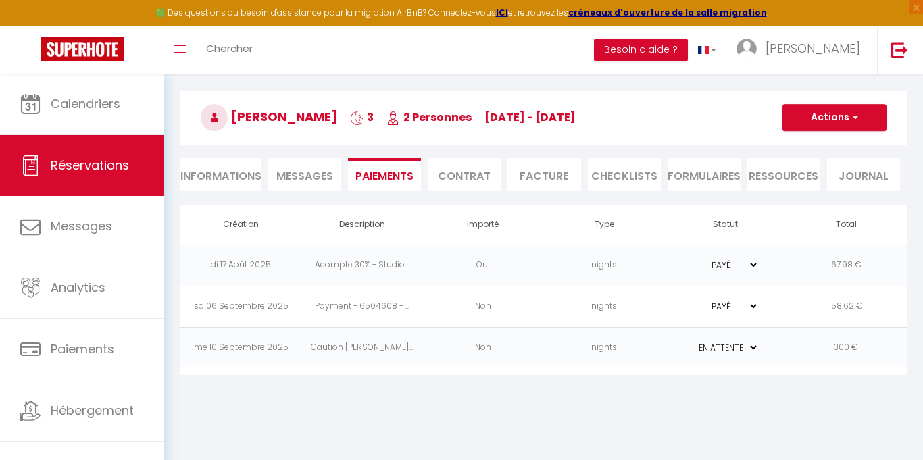
click at [528, 353] on td "Non" at bounding box center [482, 347] width 121 height 41
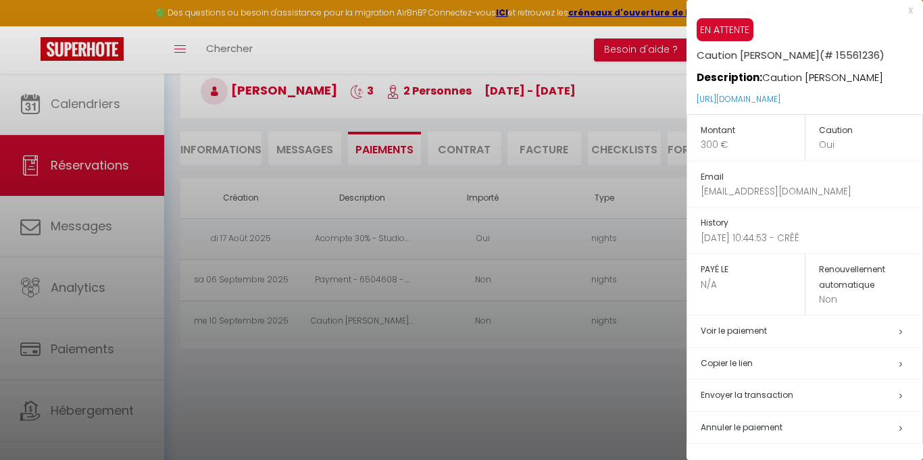
scroll to position [74, 0]
click at [874, 403] on td "Envoyer la transaction" at bounding box center [805, 396] width 236 height 32
select select "fr"
type input "[EMAIL_ADDRESS][DOMAIN_NAME]"
type input "Demande de dépôt"
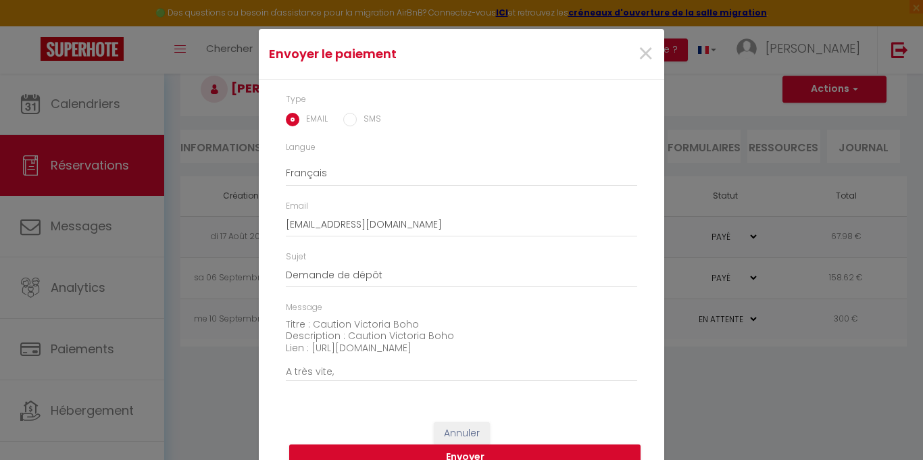
scroll to position [60, 0]
click at [290, 345] on textarea "Bonjour, Nous vous invitons à cliquer sur le lien ci-dessous pour effectuer le …" at bounding box center [461, 347] width 351 height 68
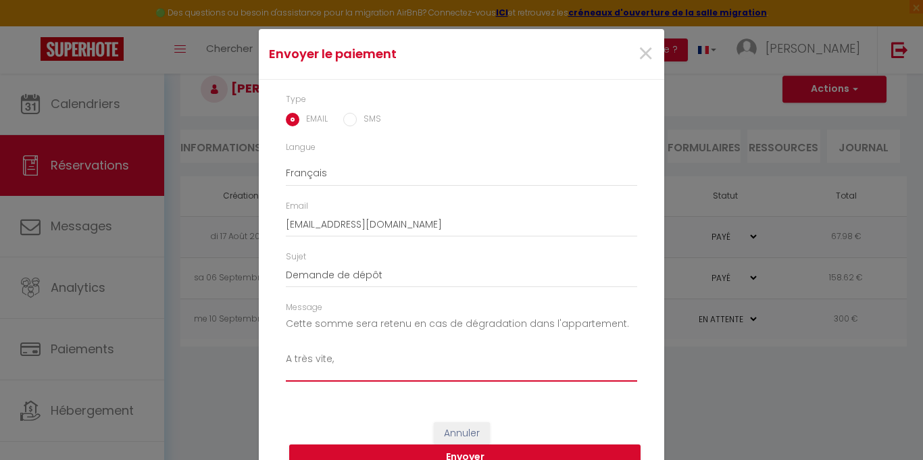
scroll to position [118, 0]
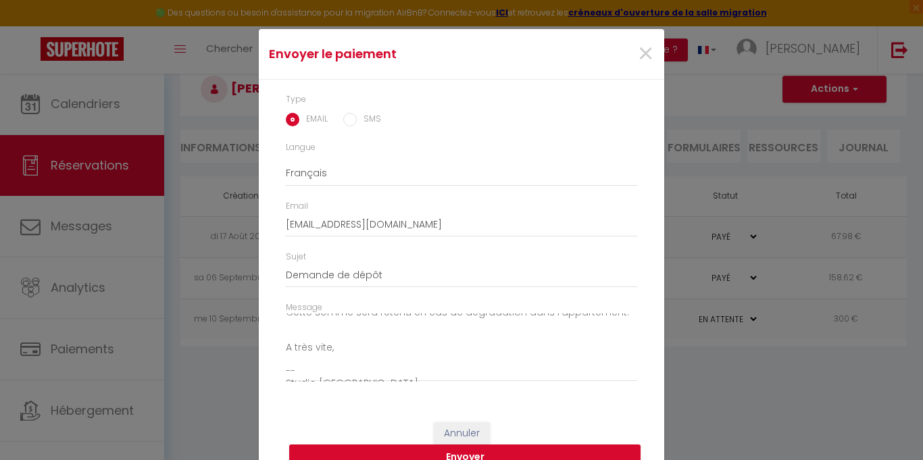
click at [281, 336] on div "Message Bonjour, Nous vous invitons à cliquer sur le lien ci-dessous pour effec…" at bounding box center [461, 348] width 369 height 94
click at [340, 332] on textarea "Bonjour, Nous vous invitons à cliquer sur le lien ci-dessous pour effectuer le …" at bounding box center [461, 347] width 351 height 68
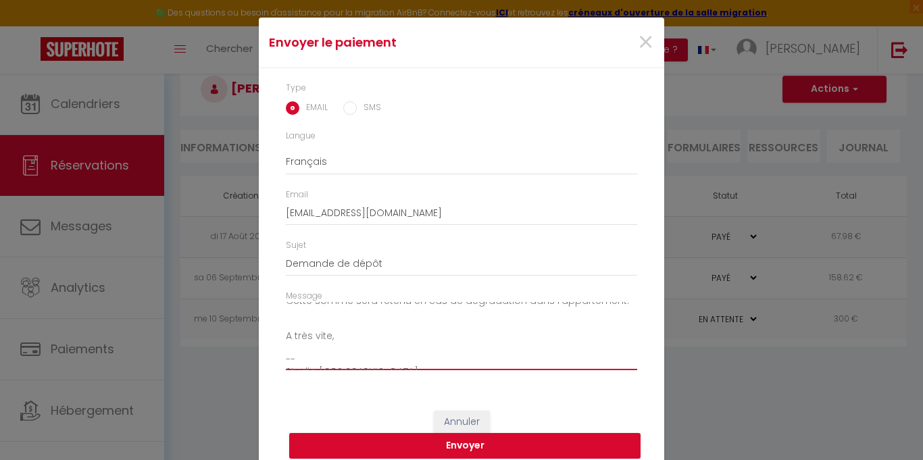
scroll to position [0, 0]
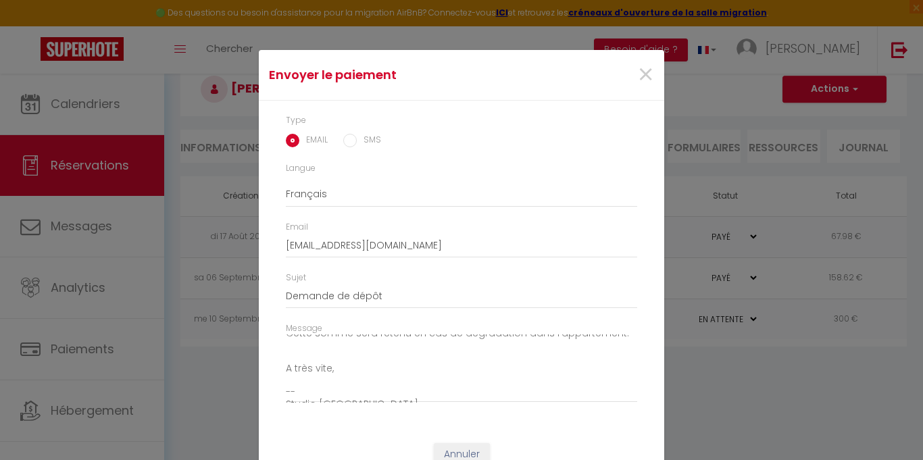
click at [334, 322] on div "Message Bonjour, Nous vous invitons à cliquer sur le lien ci-dessous pour effec…" at bounding box center [461, 362] width 351 height 80
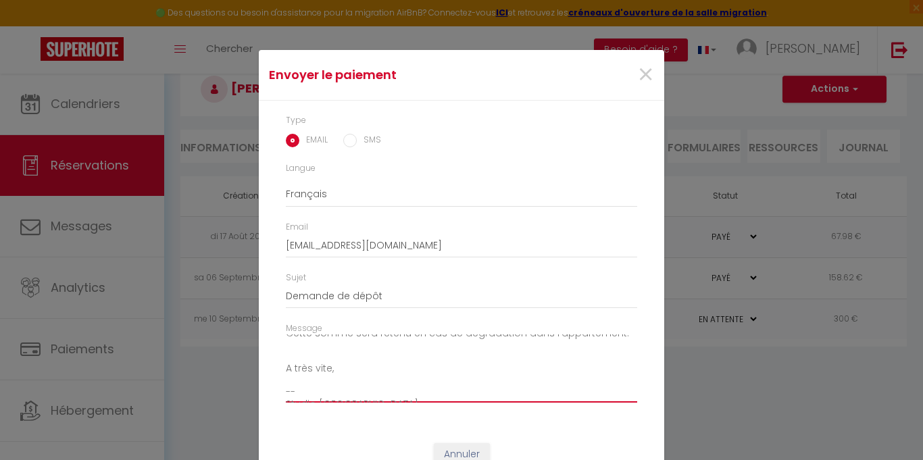
click at [325, 377] on textarea "Bonjour, Nous vous invitons à cliquer sur le lien ci-dessous pour effectuer le …" at bounding box center [461, 368] width 351 height 68
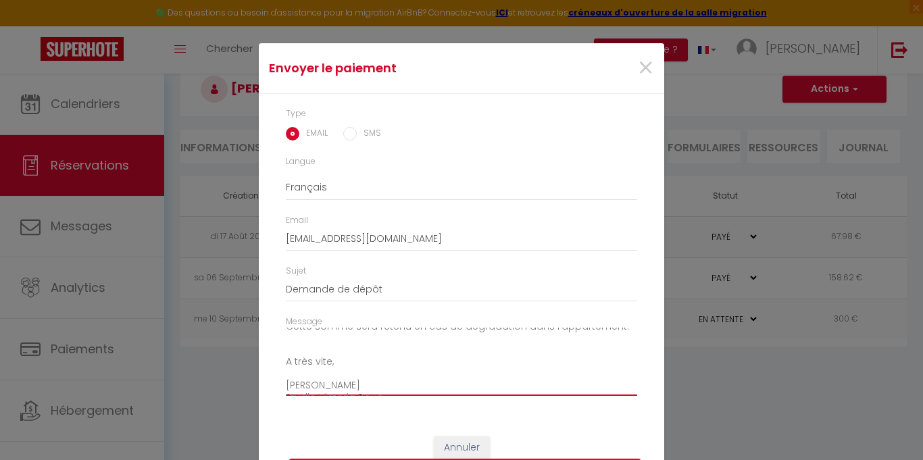
scroll to position [45, 0]
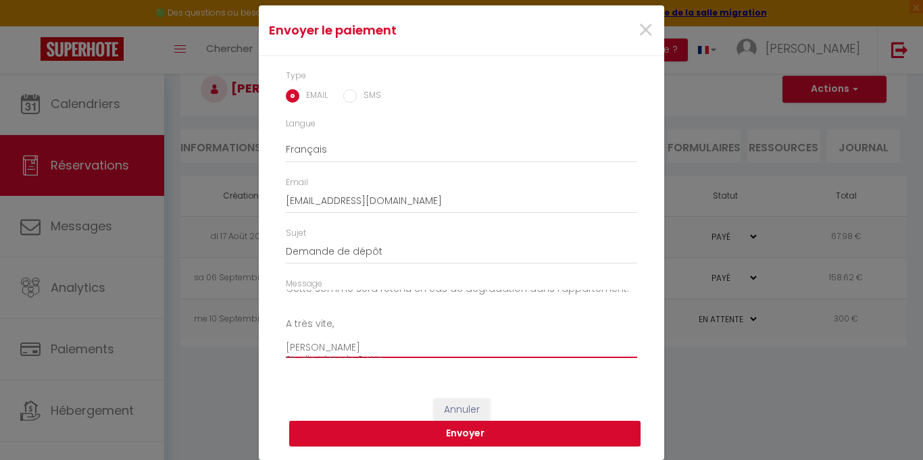
click at [351, 300] on textarea "Bonjour, Nous vous invitons à cliquer sur le lien ci-dessous pour effectuer le …" at bounding box center [461, 324] width 351 height 68
type textarea "Bonjour, Nous vous invitons à cliquer sur le lien ci-dessous pour effectuer le …"
click at [465, 434] on button "Envoyer" at bounding box center [464, 434] width 351 height 26
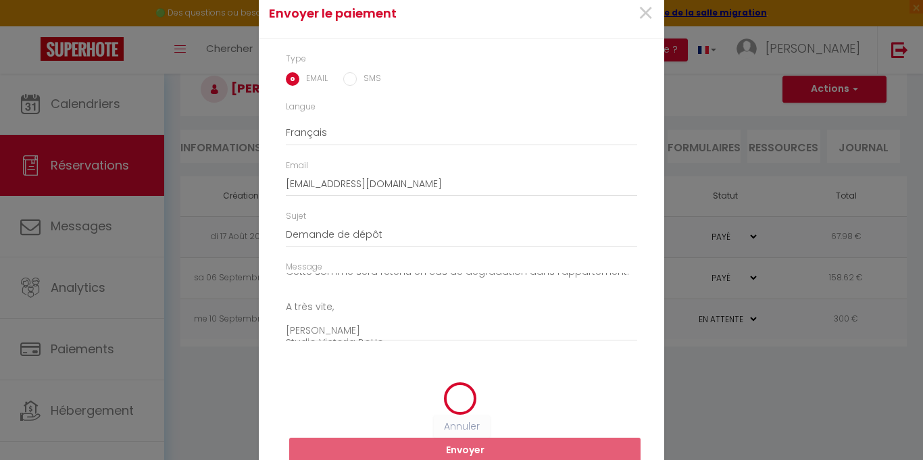
scroll to position [28, 0]
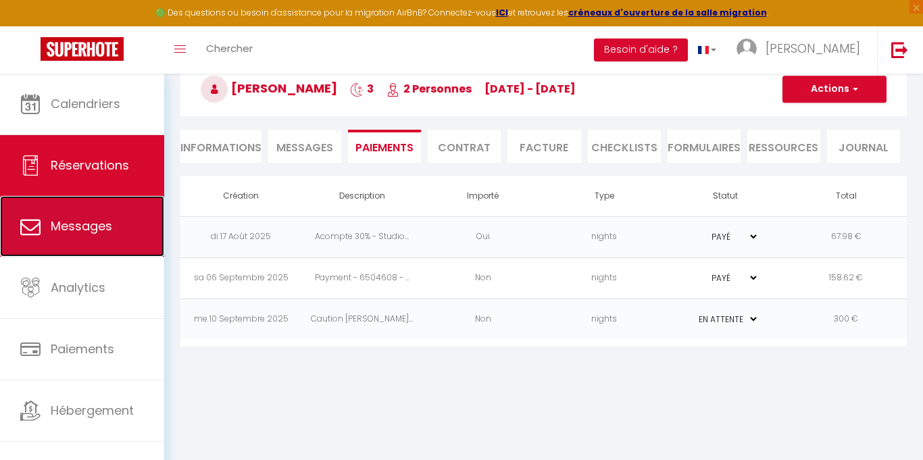
click at [106, 245] on link "Messages" at bounding box center [82, 226] width 164 height 61
select select "message"
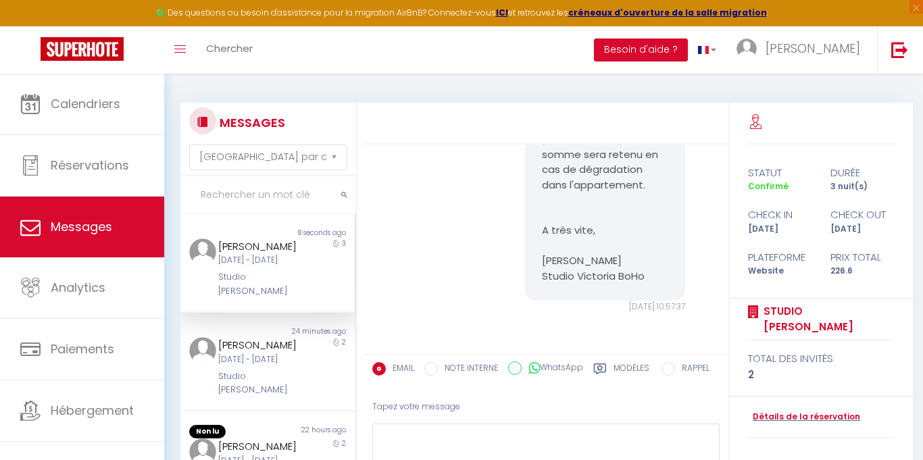
scroll to position [2265, 0]
